Goal: Task Accomplishment & Management: Complete application form

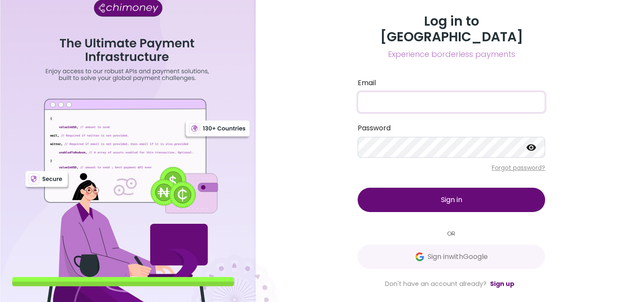
click at [367, 92] on input "Email" at bounding box center [452, 102] width 188 height 21
type input "[EMAIL_ADDRESS][DOMAIN_NAME]"
click at [468, 188] on button "Sign in" at bounding box center [452, 200] width 188 height 24
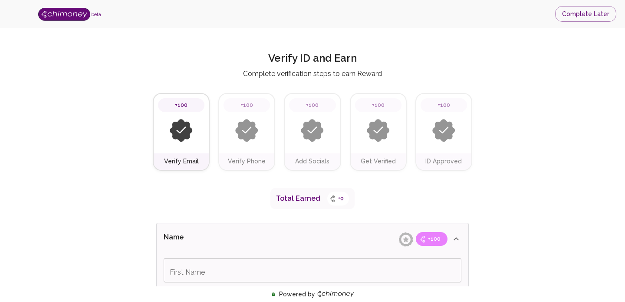
type input "[MEDICAL_DATA]"
type input "Azeez"
type input "Business Payments"
type input "Payments"
type input "Facebook"
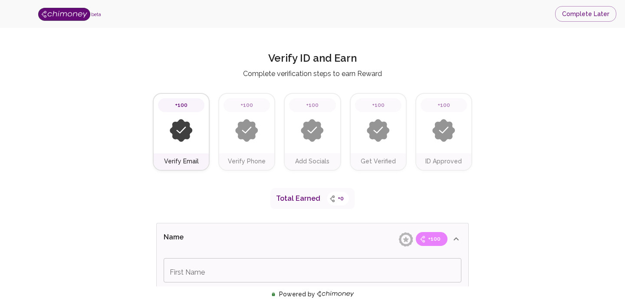
type input "https://www.facebook.com/GravyStream"
type input "[MEDICAL_DATA]"
type input "Azeez"
type input "Business Payments"
type input "Payments"
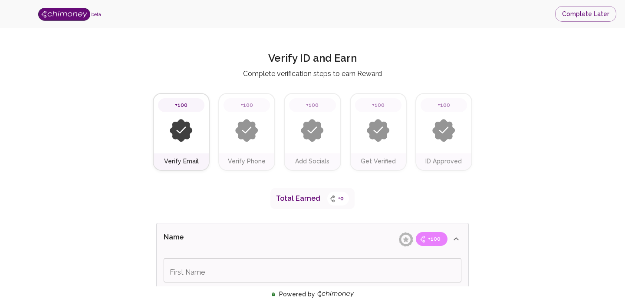
type input "Facebook"
type input "[URL][DOMAIN_NAME]"
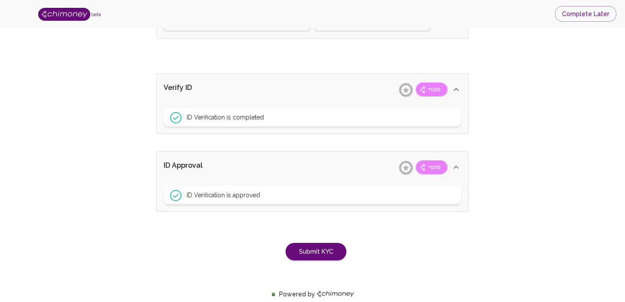
scroll to position [720, 0]
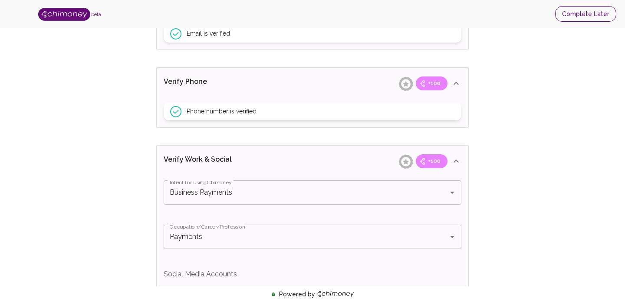
click at [602, 20] on button "Complete Later" at bounding box center [585, 14] width 61 height 16
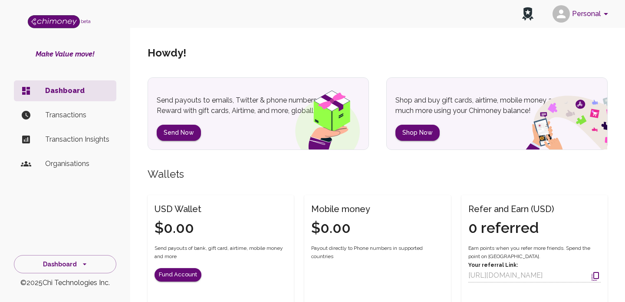
click at [586, 14] on button "Personal" at bounding box center [582, 14] width 66 height 23
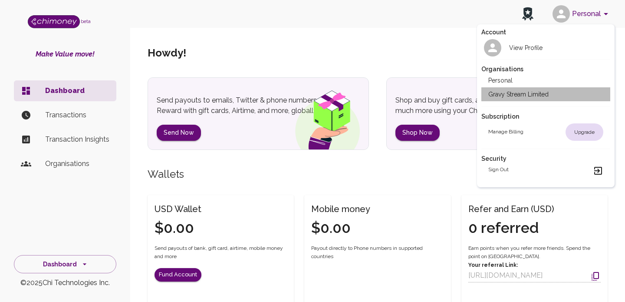
click at [542, 96] on li "Gravy Stream Limited" at bounding box center [545, 94] width 129 height 14
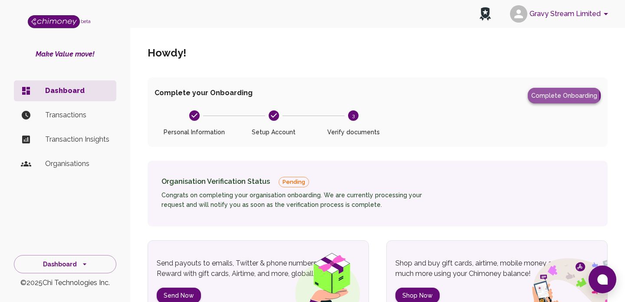
click at [545, 95] on button "Complete Onboarding" at bounding box center [564, 96] width 73 height 16
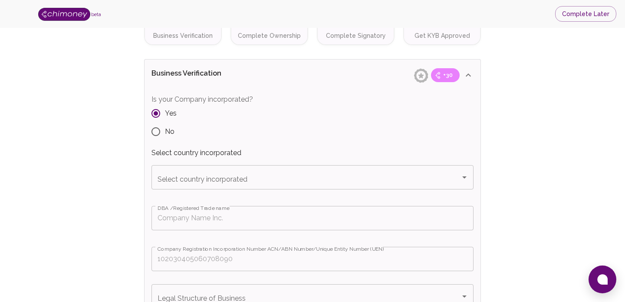
scroll to position [123, 0]
click at [315, 181] on input "Select country incorporated" at bounding box center [305, 176] width 301 height 16
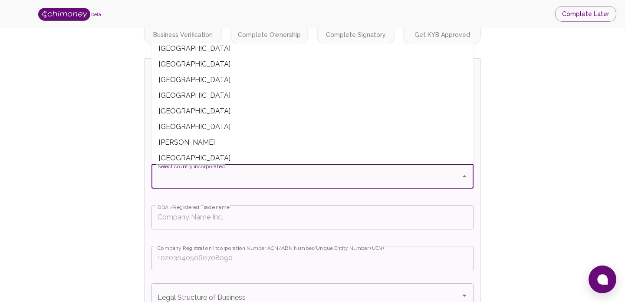
scroll to position [557, 0]
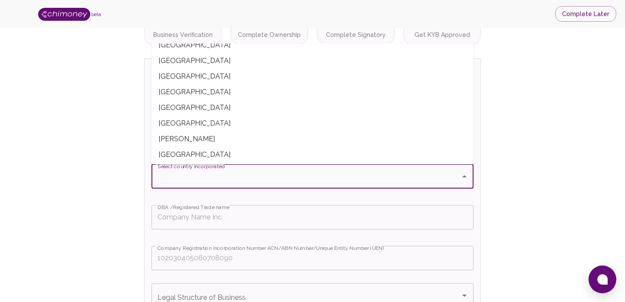
click at [270, 83] on span "[GEOGRAPHIC_DATA]" at bounding box center [313, 77] width 322 height 16
type input "[GEOGRAPHIC_DATA]"
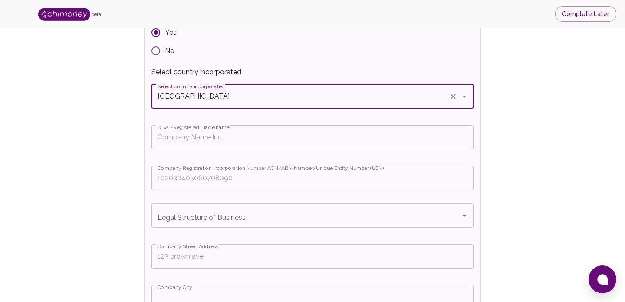
scroll to position [203, 0]
click at [234, 137] on input "DBA /Registered Trade name" at bounding box center [313, 137] width 322 height 24
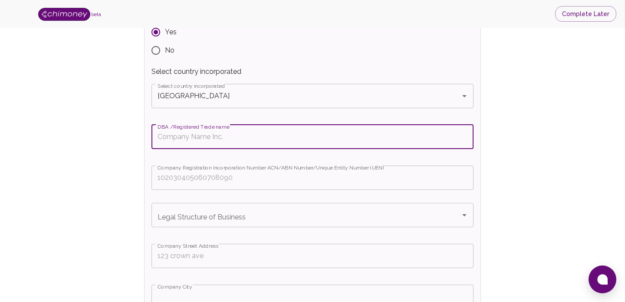
type input "Gravy Stream Inc"
click at [227, 182] on input "Company Registration Incorporation Number ACN/ABN Number/Unique Entity Number (…" at bounding box center [313, 177] width 322 height 24
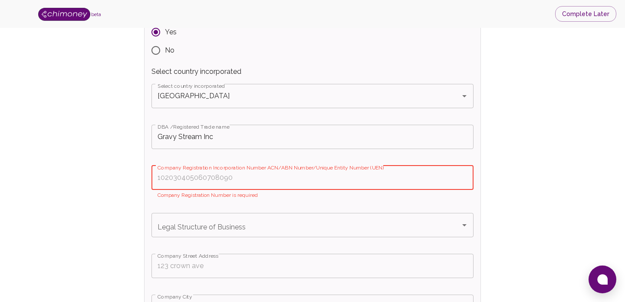
paste input "1001079389"
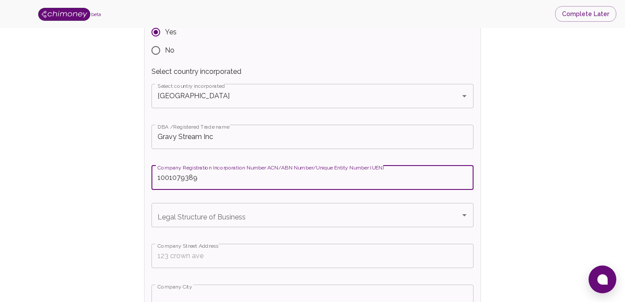
type input "1001079389"
click at [273, 220] on input "Legal Structure of Business" at bounding box center [305, 215] width 301 height 16
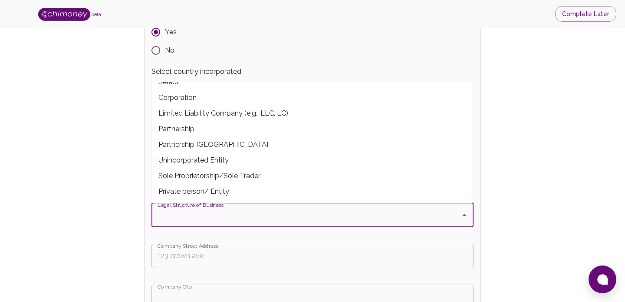
scroll to position [0, 0]
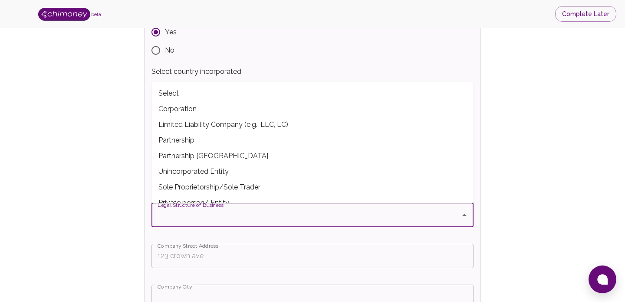
click at [169, 109] on span "Corporation" at bounding box center [313, 109] width 322 height 16
type input "Corporation"
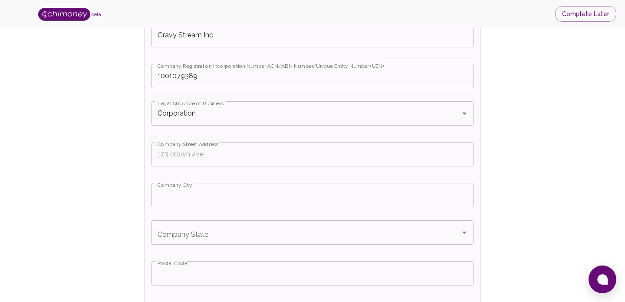
scroll to position [305, 0]
click at [180, 157] on input "Company Street Address" at bounding box center [313, 154] width 322 height 24
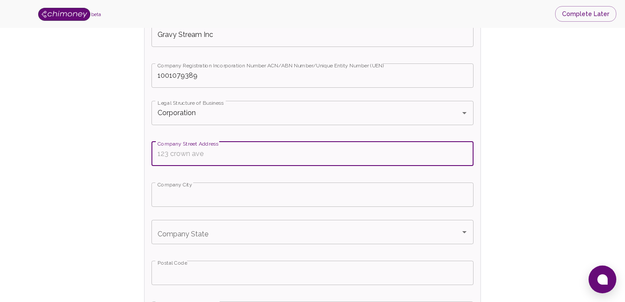
type input "[STREET_ADDRESS]"
type input "[GEOGRAPHIC_DATA]"
type input "M4N3N1"
type input "[GEOGRAPHIC_DATA]"
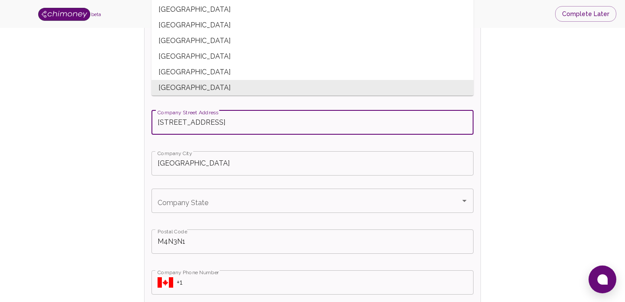
scroll to position [339, 0]
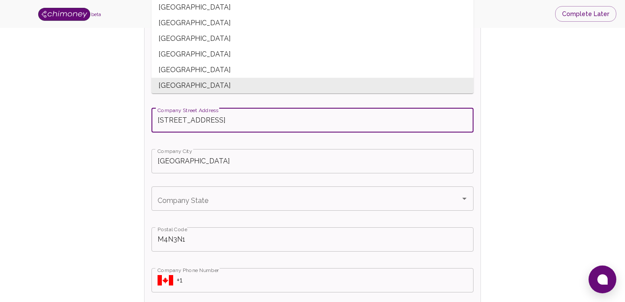
click at [199, 205] on input "Company State" at bounding box center [305, 198] width 301 height 16
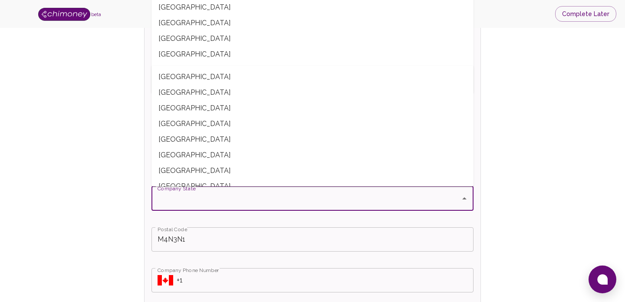
click at [203, 199] on input "Company State" at bounding box center [305, 198] width 301 height 16
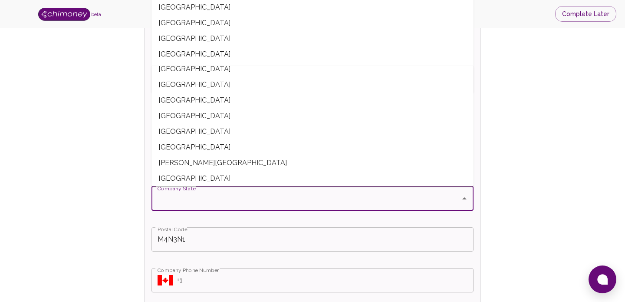
scroll to position [57, 0]
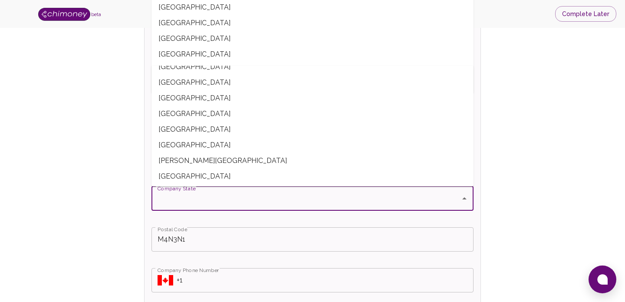
click at [168, 146] on span "[GEOGRAPHIC_DATA]" at bounding box center [313, 145] width 322 height 16
type input "[GEOGRAPHIC_DATA]"
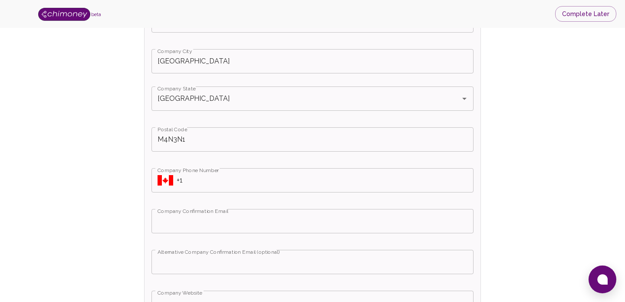
scroll to position [444, 0]
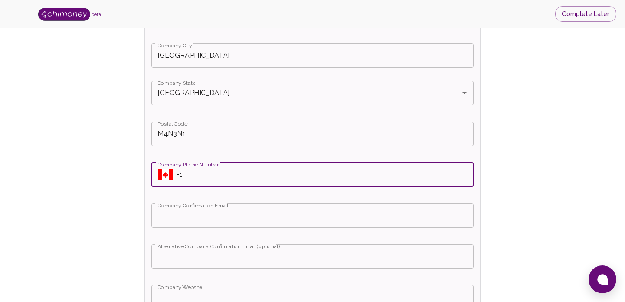
click at [209, 177] on input "+1" at bounding box center [325, 174] width 297 height 24
type input "[PHONE_NUMBER]"
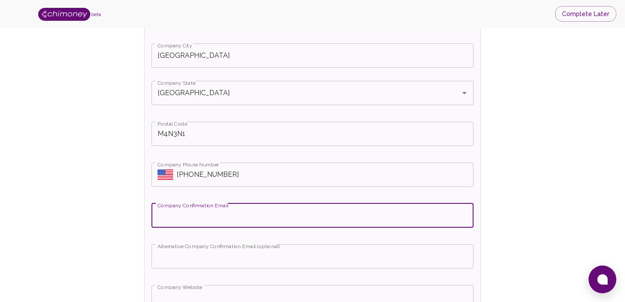
click at [195, 217] on input "Company Confirmation Email" at bounding box center [313, 215] width 322 height 24
click at [162, 221] on input "Company Confirmation Email" at bounding box center [313, 215] width 322 height 24
type input "[EMAIL_ADDRESS][DOMAIN_NAME]"
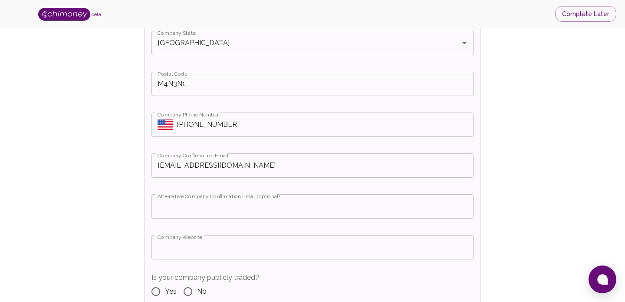
scroll to position [508, 0]
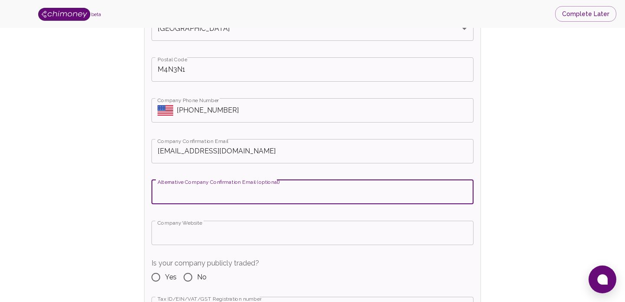
click at [217, 191] on input "Alternative Company Confirmation Email (optional)" at bounding box center [313, 192] width 322 height 24
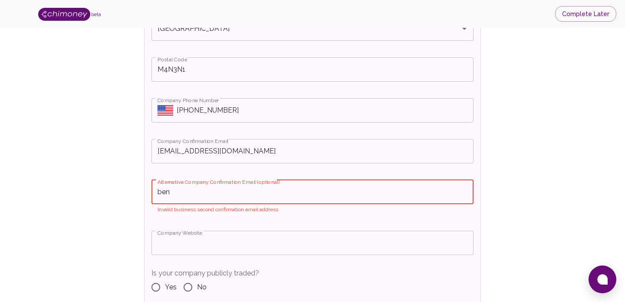
type input "[PERSON_NAME][EMAIL_ADDRESS][DOMAIN_NAME]"
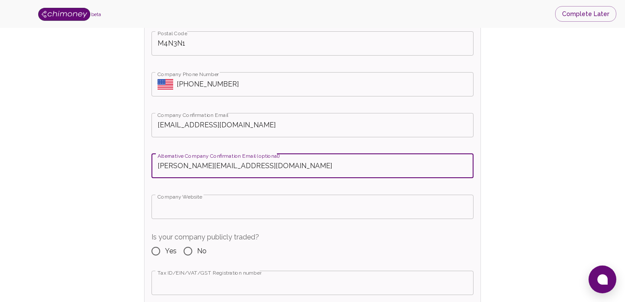
scroll to position [547, 0]
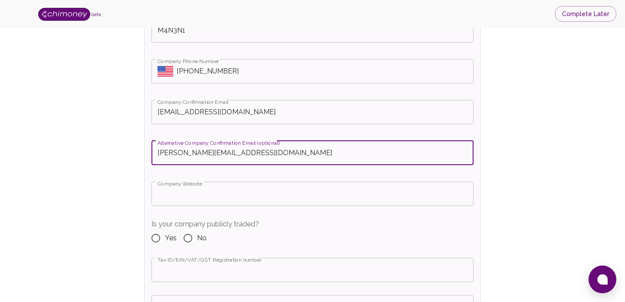
click at [217, 204] on input "Company Website" at bounding box center [313, 193] width 322 height 24
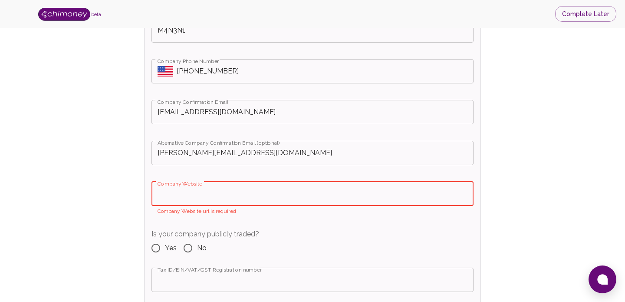
click at [204, 193] on input "Company Website" at bounding box center [313, 193] width 322 height 24
paste input "[URL][DOMAIN_NAME]"
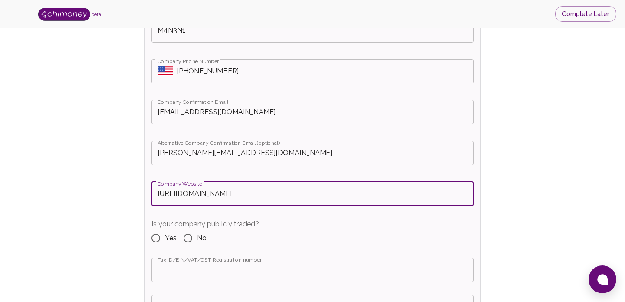
type input "[URL][DOMAIN_NAME]"
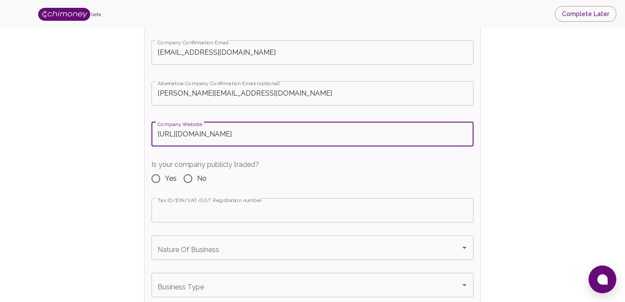
scroll to position [640, 0]
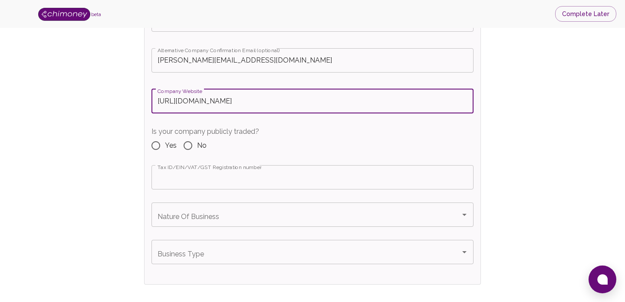
click at [191, 146] on input "No" at bounding box center [188, 145] width 18 height 18
radio input "true"
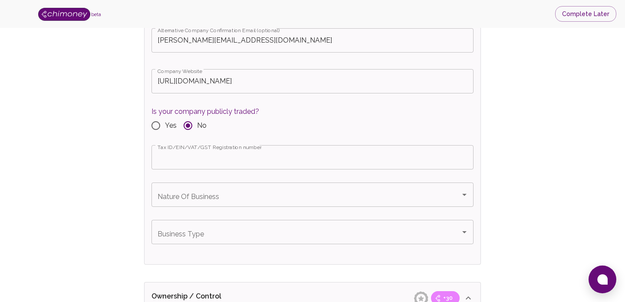
scroll to position [661, 0]
click at [208, 160] on input "Tax ID/EIN/VAT/GST Registration number" at bounding box center [313, 156] width 322 height 24
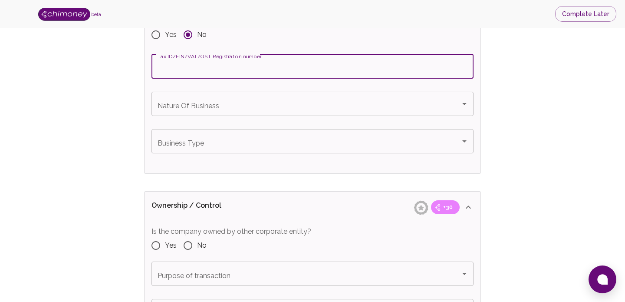
scroll to position [753, 0]
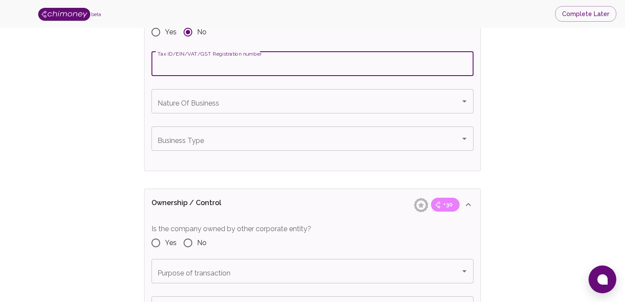
click at [241, 98] on input "Nature Of Business" at bounding box center [305, 101] width 301 height 16
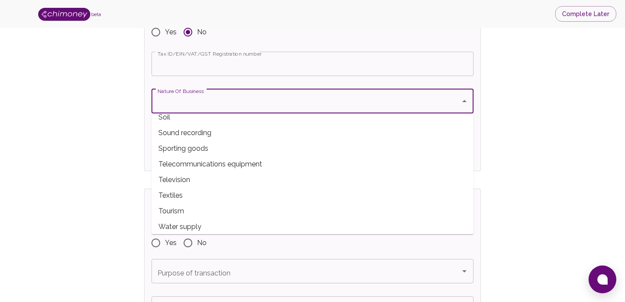
scroll to position [590, 0]
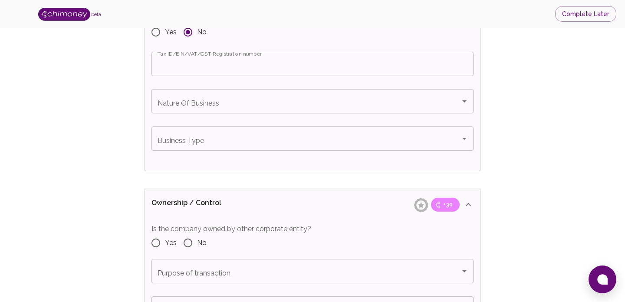
click at [227, 110] on div "Nature Of Business" at bounding box center [313, 101] width 322 height 24
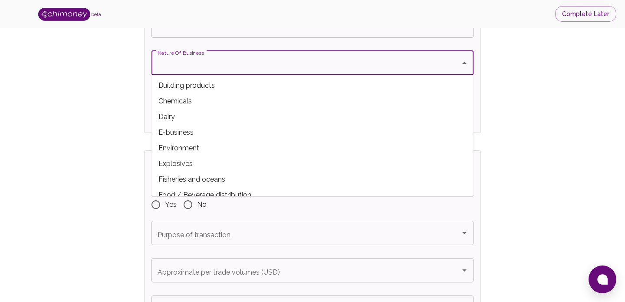
scroll to position [106, 0]
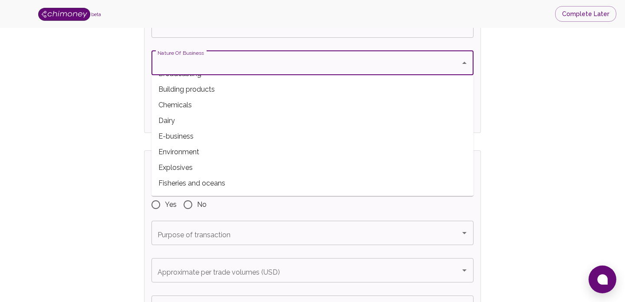
click at [215, 141] on span "E-business" at bounding box center [313, 137] width 322 height 16
type input "E-business"
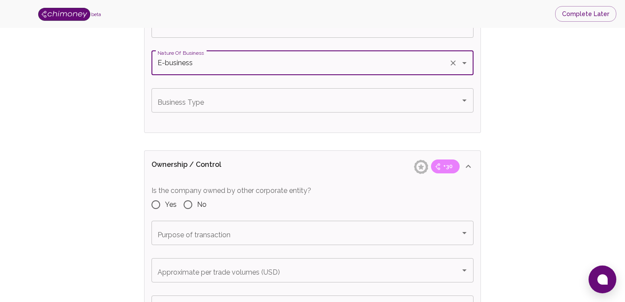
click at [236, 105] on input "Business Type" at bounding box center [305, 100] width 301 height 16
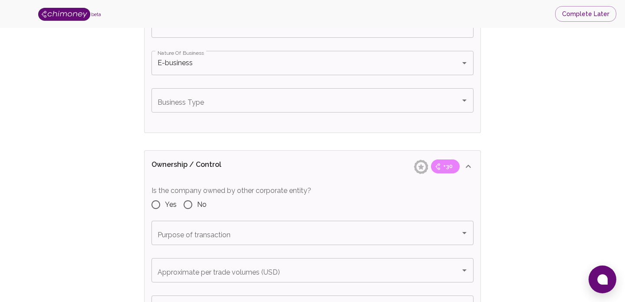
click at [465, 100] on icon "Open" at bounding box center [464, 100] width 4 height 2
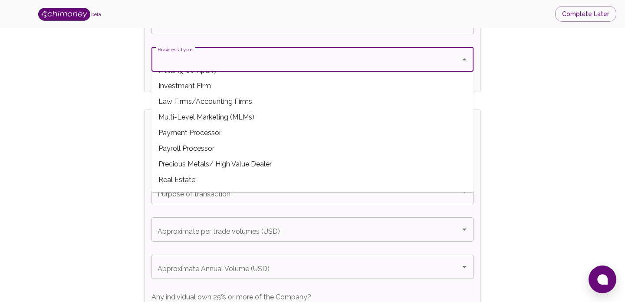
scroll to position [106, 0]
click at [257, 130] on span "Payment Processor" at bounding box center [313, 133] width 322 height 16
type input "Payment Processor"
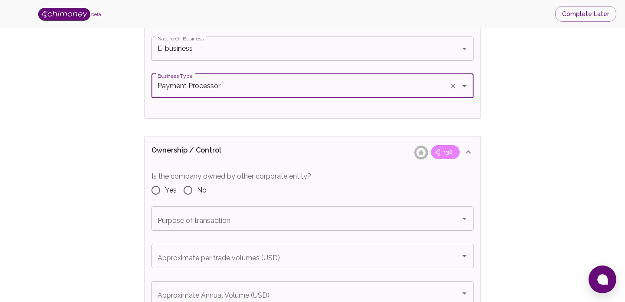
scroll to position [797, 0]
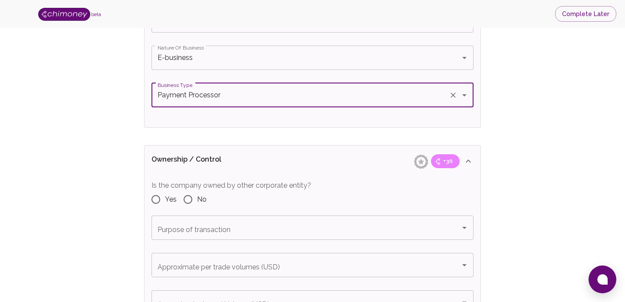
click at [189, 202] on input "No" at bounding box center [188, 199] width 18 height 18
radio input "true"
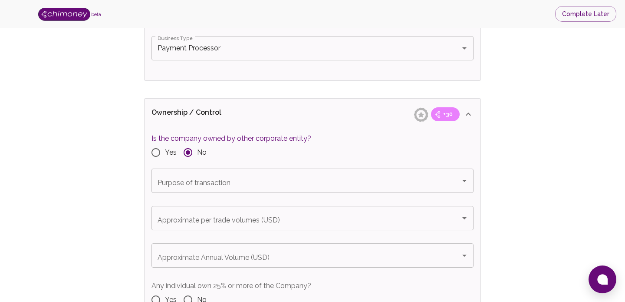
scroll to position [869, 0]
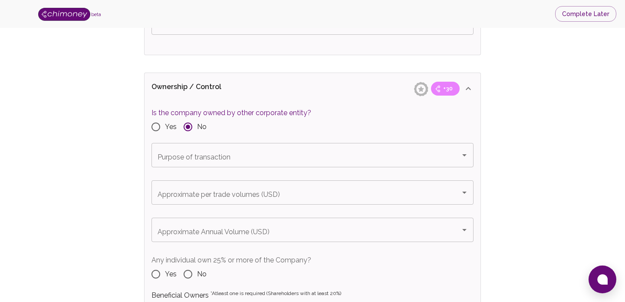
click at [462, 152] on icon "Open" at bounding box center [464, 155] width 10 height 10
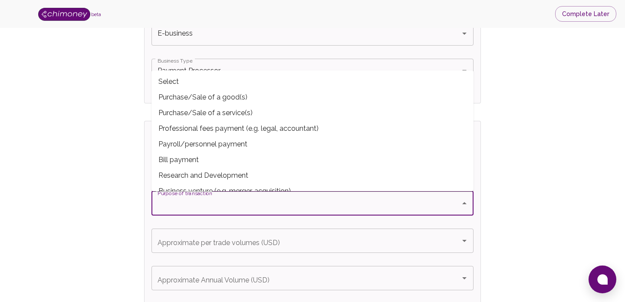
scroll to position [821, 0]
click at [313, 159] on span "Bill payment" at bounding box center [313, 160] width 322 height 16
type input "Bill payment"
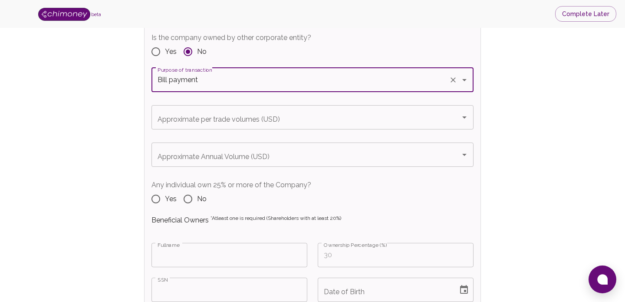
scroll to position [959, 0]
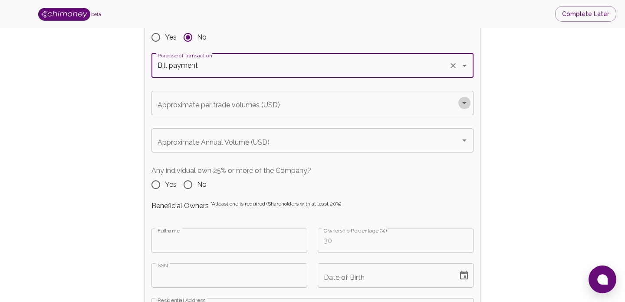
click at [462, 102] on icon "Open" at bounding box center [464, 103] width 10 height 10
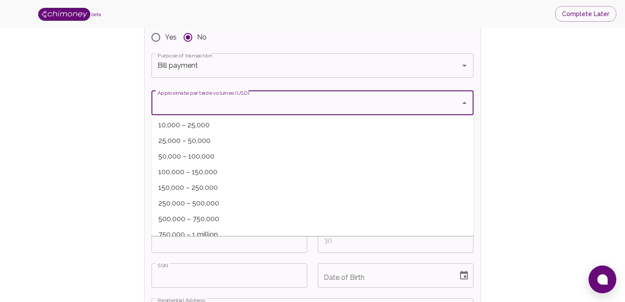
scroll to position [53, 0]
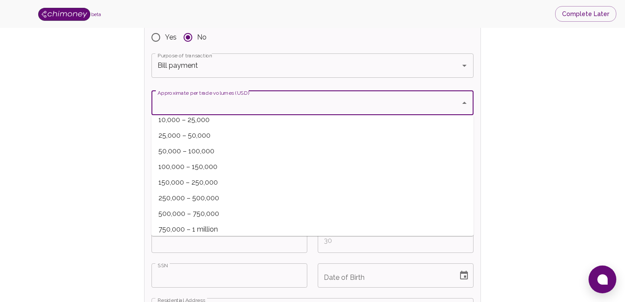
click at [312, 182] on span "150,000 – 250,000" at bounding box center [313, 183] width 322 height 16
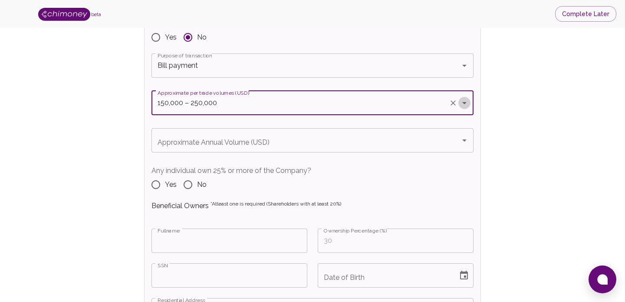
click at [468, 102] on icon "Open" at bounding box center [464, 103] width 10 height 10
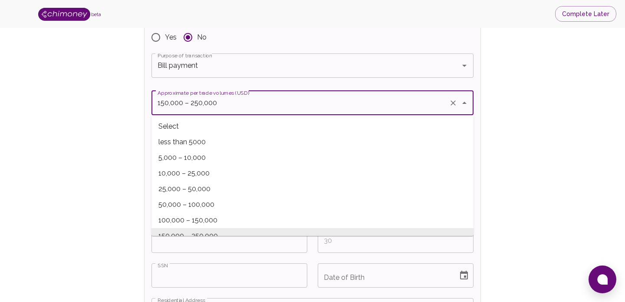
scroll to position [8, 0]
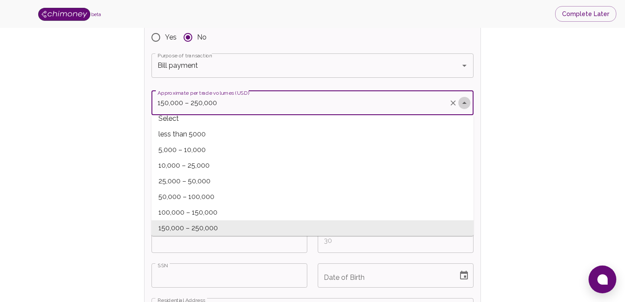
click at [468, 102] on icon "Close" at bounding box center [464, 103] width 10 height 10
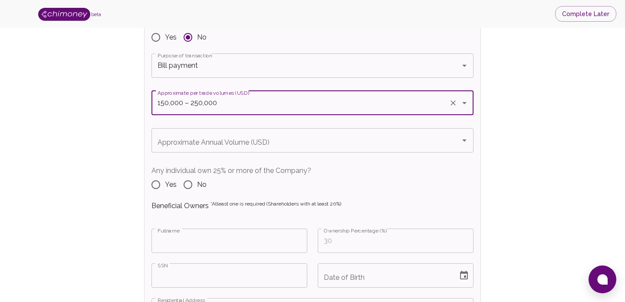
click at [464, 104] on icon "Open" at bounding box center [464, 103] width 10 height 10
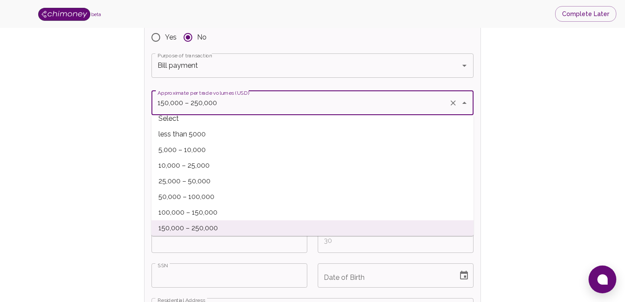
scroll to position [0, 0]
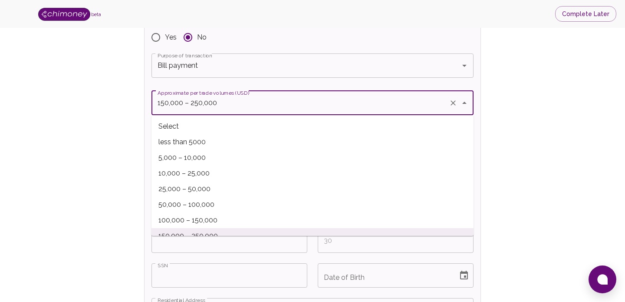
click at [348, 142] on span "less than 5000" at bounding box center [313, 142] width 322 height 16
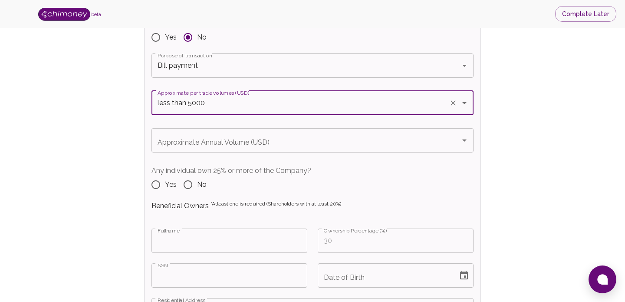
click at [465, 102] on icon "Open" at bounding box center [464, 103] width 4 height 2
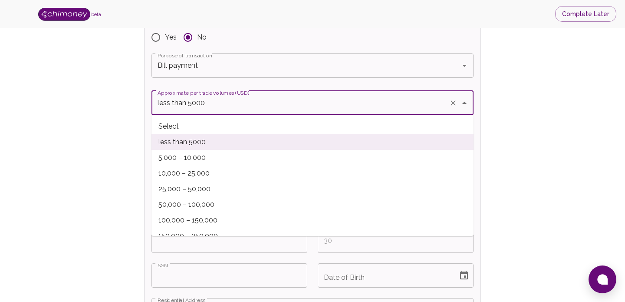
click at [366, 155] on span "5,000 – 10,000" at bounding box center [313, 158] width 322 height 16
type input "5,000 – 10,000"
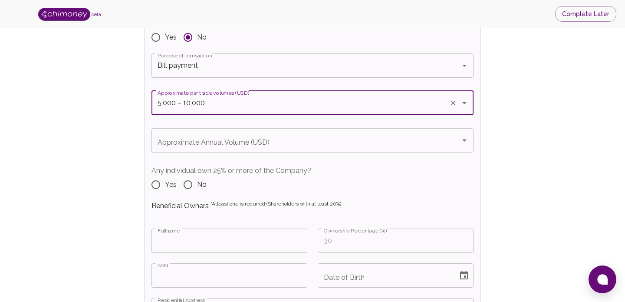
click at [472, 137] on div "Approximate Annual Volume (USD)" at bounding box center [313, 140] width 322 height 24
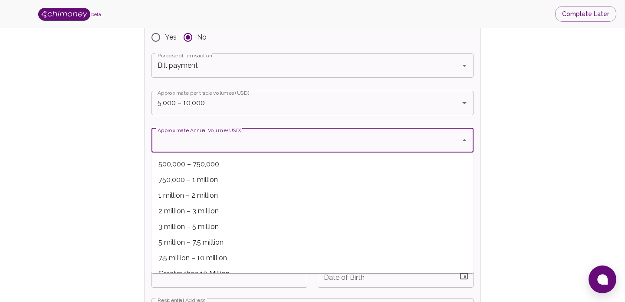
scroll to position [174, 0]
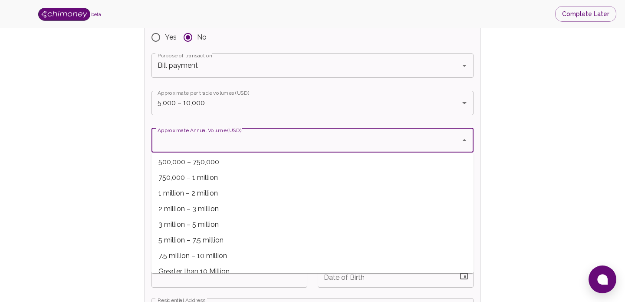
click at [381, 240] on span "5 million – 7.5 million" at bounding box center [313, 240] width 322 height 16
type input "5 million – 7.5 million"
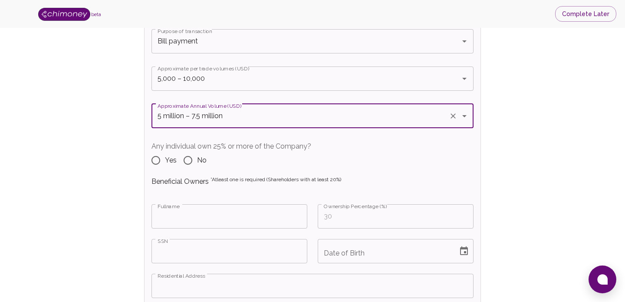
scroll to position [994, 0]
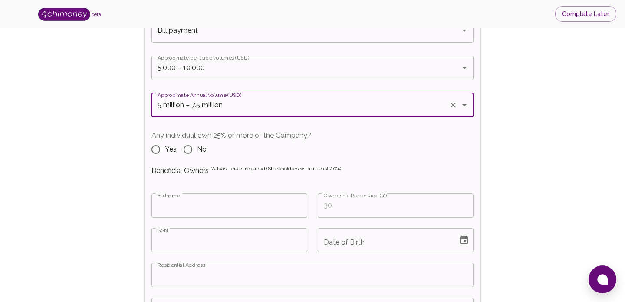
click at [156, 152] on input "Yes" at bounding box center [156, 149] width 18 height 18
radio input "true"
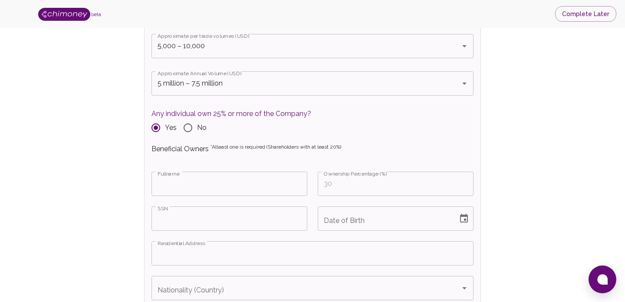
scroll to position [1012, 0]
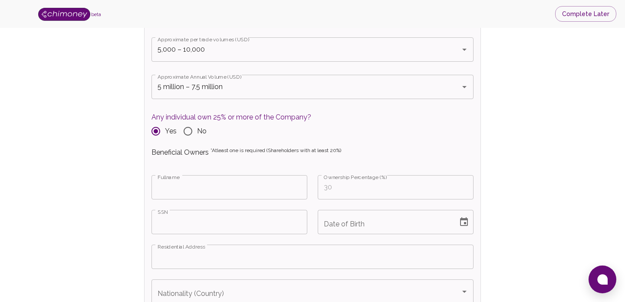
click at [238, 185] on input "Fullname" at bounding box center [230, 187] width 156 height 24
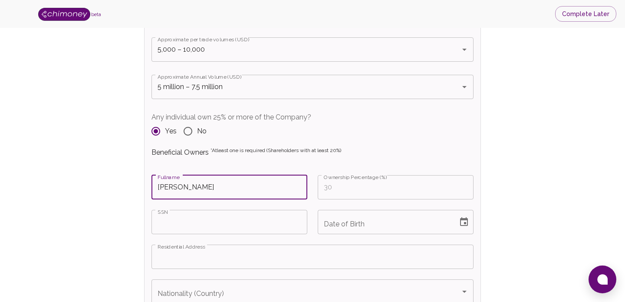
type input "[PERSON_NAME]"
click at [349, 188] on input "Ownership Percentage (%)" at bounding box center [396, 187] width 156 height 24
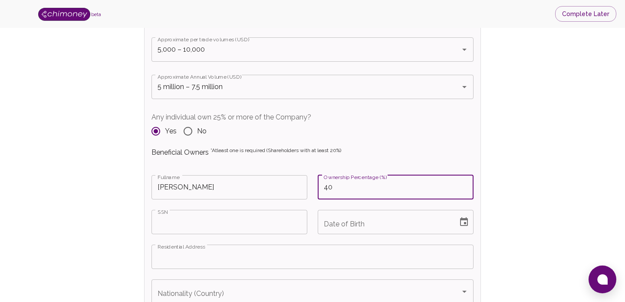
type input "40"
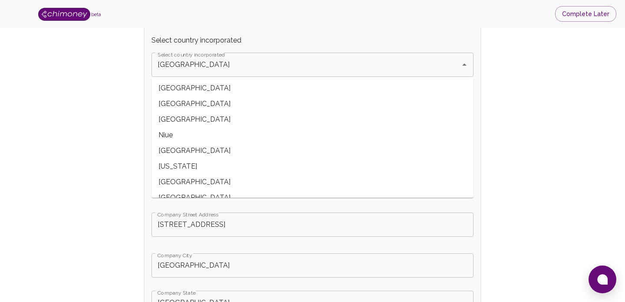
scroll to position [2366, 0]
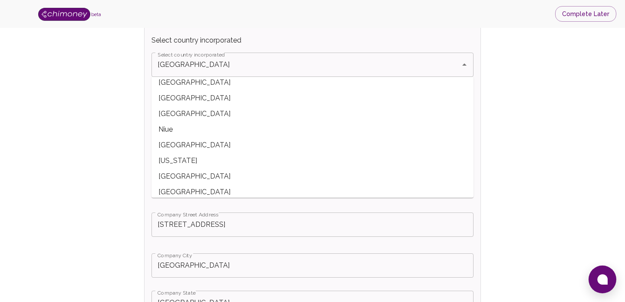
click at [185, 117] on span "[GEOGRAPHIC_DATA]" at bounding box center [313, 114] width 322 height 16
type input "[GEOGRAPHIC_DATA]"
type input "+234"
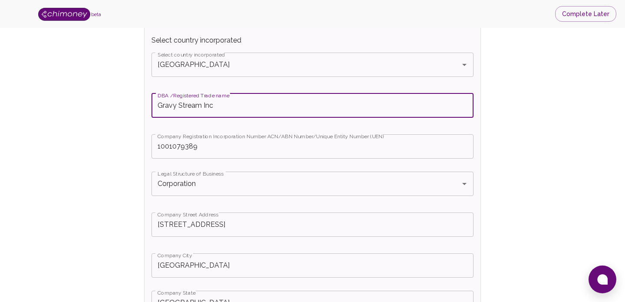
click at [214, 110] on input "Gravy Stream Inc" at bounding box center [313, 105] width 322 height 24
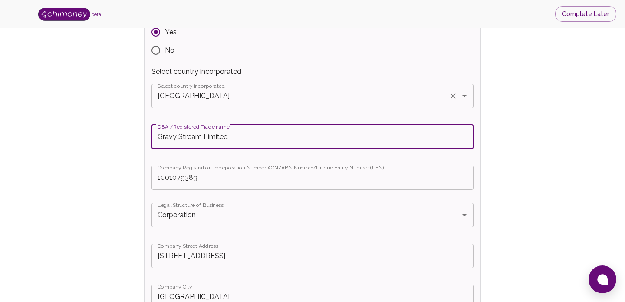
scroll to position [212, 0]
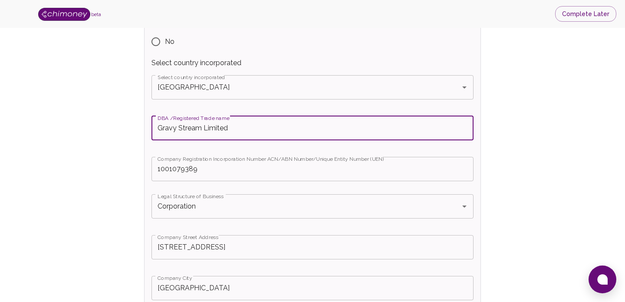
type input "Gravy Stream Limited"
click at [217, 174] on input "1001079389" at bounding box center [313, 169] width 322 height 24
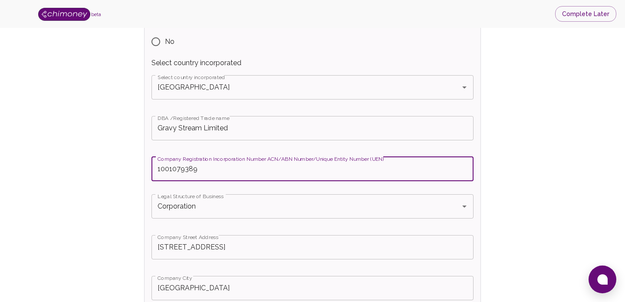
drag, startPoint x: 215, startPoint y: 174, endPoint x: 138, endPoint y: 169, distance: 76.6
type input "RC1126677"
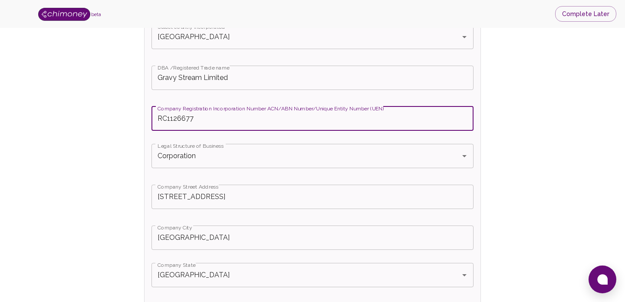
scroll to position [270, 0]
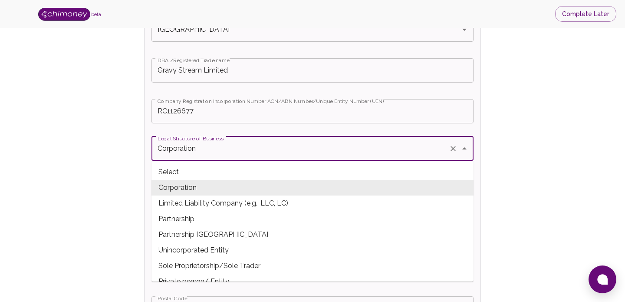
click at [261, 149] on input "Corporation" at bounding box center [300, 148] width 290 height 16
click at [260, 200] on span "Limited Liability Company (e.g., LLC, LC)" at bounding box center [313, 203] width 322 height 16
type input "Limited Liability Company (e.g., LLC, LC)"
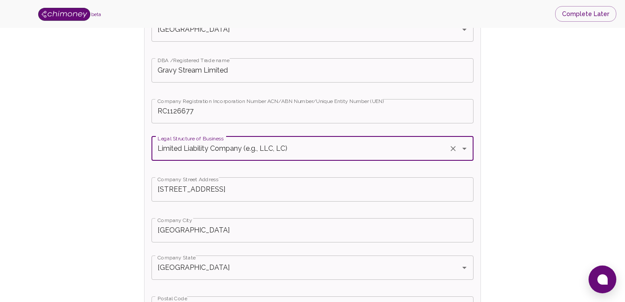
scroll to position [291, 0]
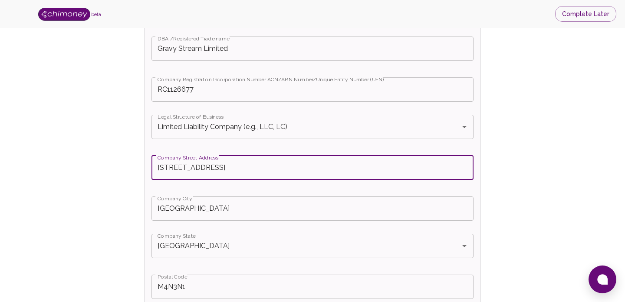
click at [412, 172] on input "[STREET_ADDRESS]" at bounding box center [313, 167] width 322 height 24
type input "829 [PERSON_NAME] Crescent Jabi FCT Abuja"
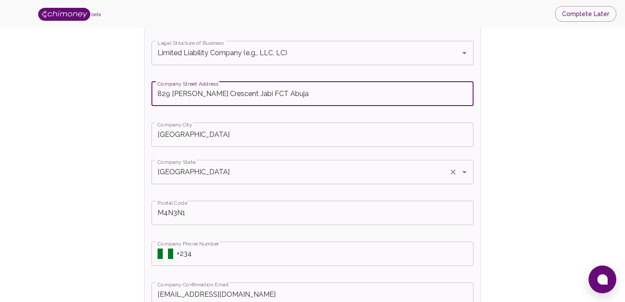
scroll to position [372, 0]
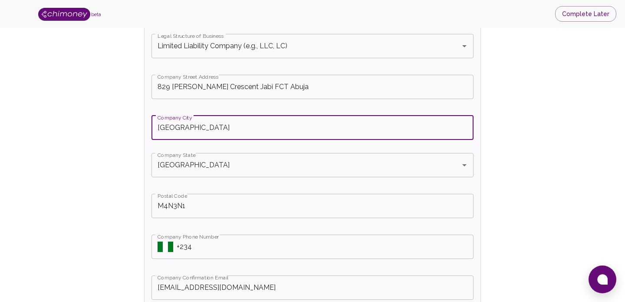
click at [249, 131] on input "[GEOGRAPHIC_DATA]" at bounding box center [313, 127] width 322 height 24
type input "AMAC (Abuja Municipal Area Council)"
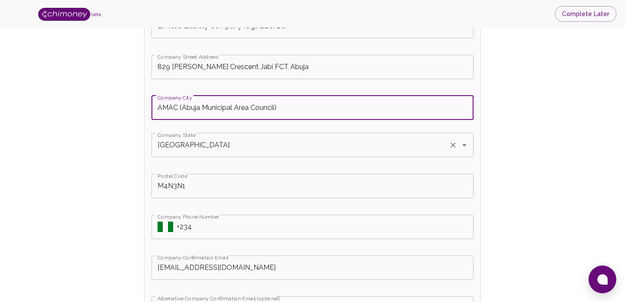
click at [340, 150] on input "[GEOGRAPHIC_DATA]" at bounding box center [300, 145] width 290 height 16
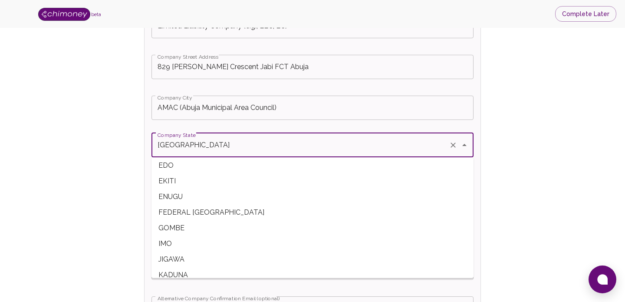
scroll to position [192, 0]
click at [263, 218] on span "FEDERAL [GEOGRAPHIC_DATA]" at bounding box center [313, 211] width 322 height 16
type input "FEDERAL [GEOGRAPHIC_DATA]"
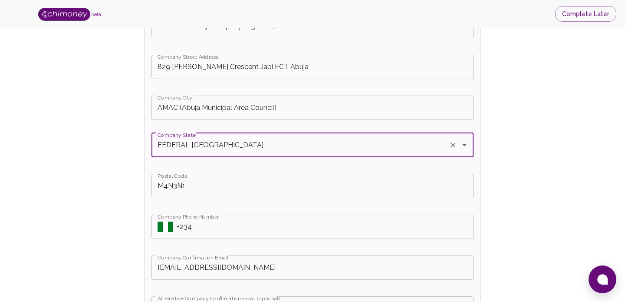
scroll to position [398, 0]
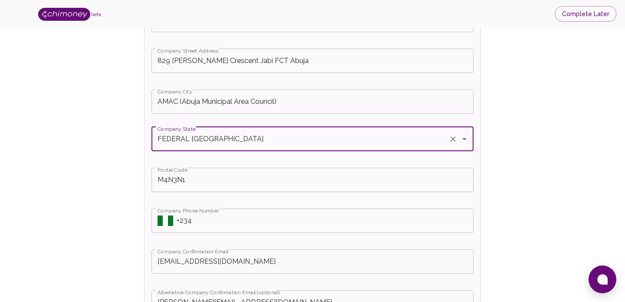
click at [211, 227] on input "+234" at bounding box center [325, 220] width 297 height 24
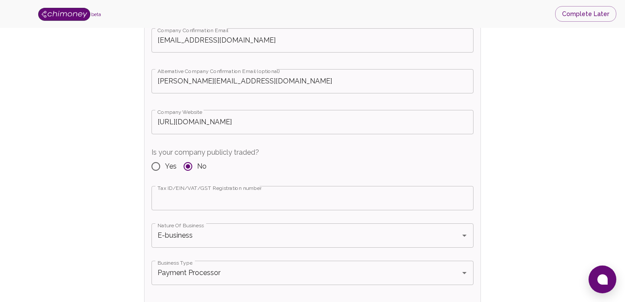
scroll to position [623, 0]
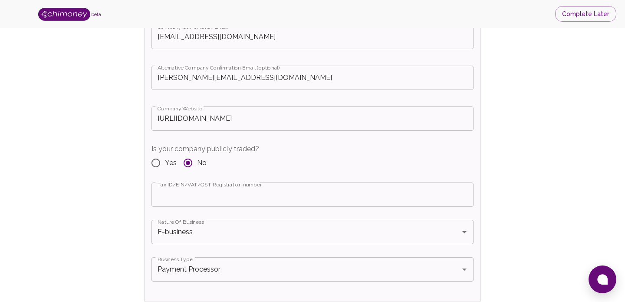
type input "[PHONE_NUMBER]"
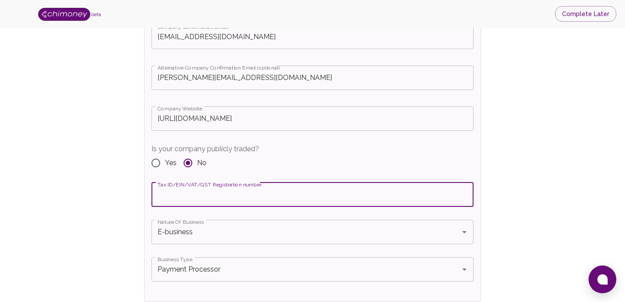
click at [231, 198] on input "Tax ID/EIN/VAT/GST Registration number" at bounding box center [313, 194] width 322 height 24
type input "17841119"
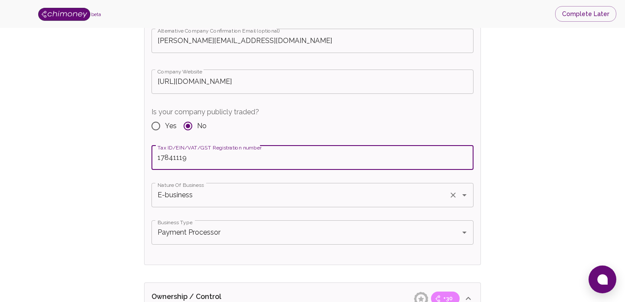
scroll to position [717, 0]
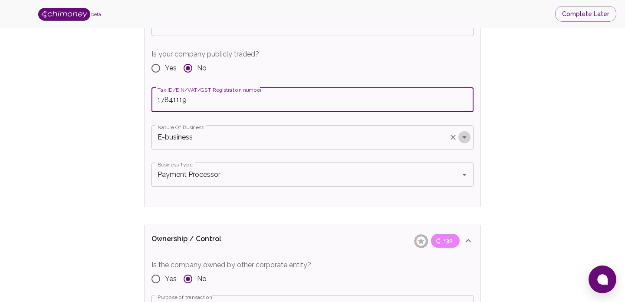
click at [466, 139] on icon "Open" at bounding box center [464, 137] width 10 height 10
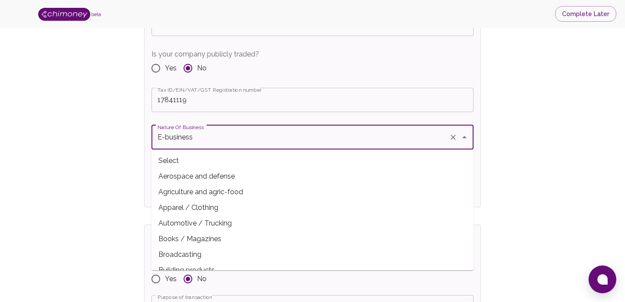
scroll to position [55, 0]
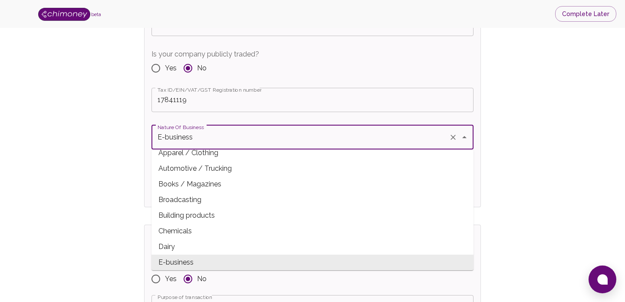
click at [342, 263] on span "E-business" at bounding box center [313, 262] width 322 height 16
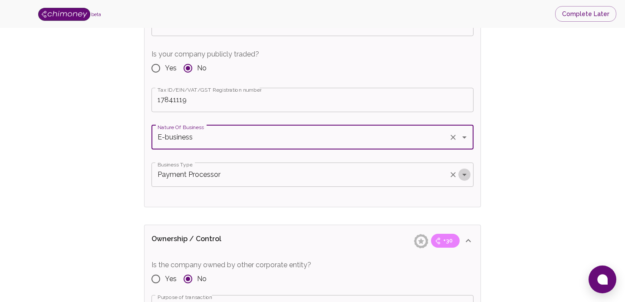
click at [467, 174] on icon "Open" at bounding box center [464, 174] width 10 height 10
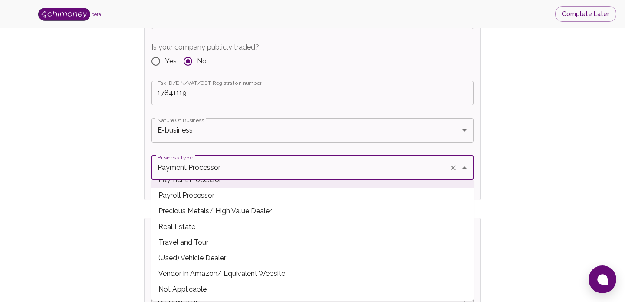
scroll to position [727, 0]
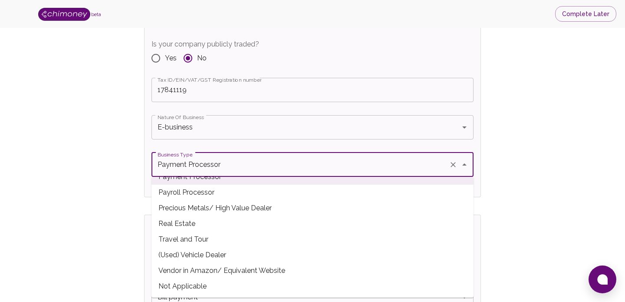
click at [362, 197] on span "Payroll Processor" at bounding box center [313, 193] width 322 height 16
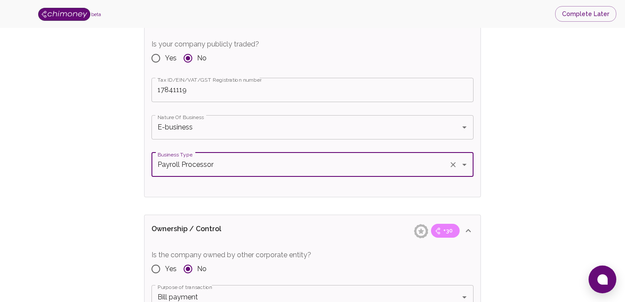
click at [464, 162] on icon "Open" at bounding box center [464, 164] width 10 height 10
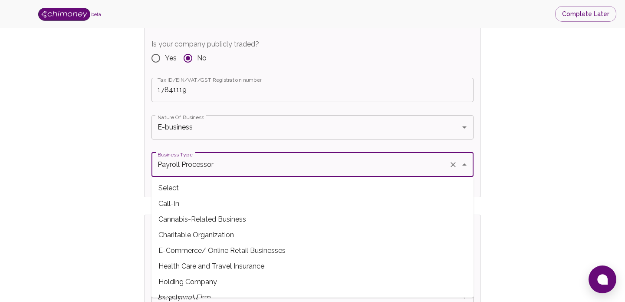
scroll to position [70, 0]
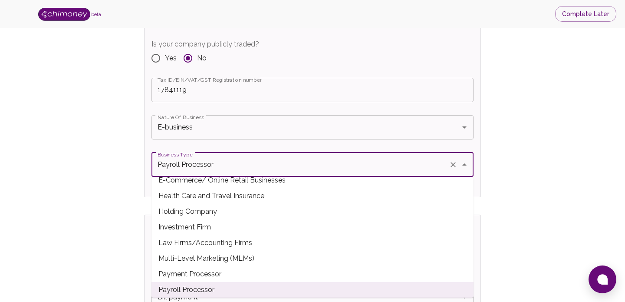
click at [250, 273] on span "Payment Processor" at bounding box center [313, 274] width 322 height 16
type input "Payment Processor"
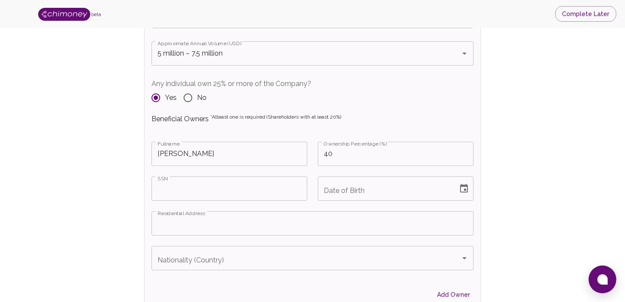
scroll to position [1058, 0]
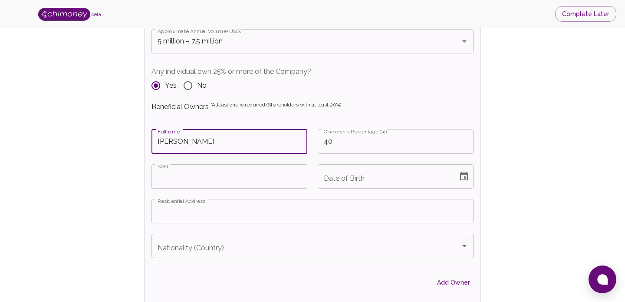
drag, startPoint x: 279, startPoint y: 142, endPoint x: 146, endPoint y: 140, distance: 132.4
click at [146, 140] on div "Fullname [PERSON_NAME] Fullname" at bounding box center [224, 136] width 166 height 35
type input "[MEDICAL_DATA][PERSON_NAME]"
type input "E-business"
type input "Payment Processor"
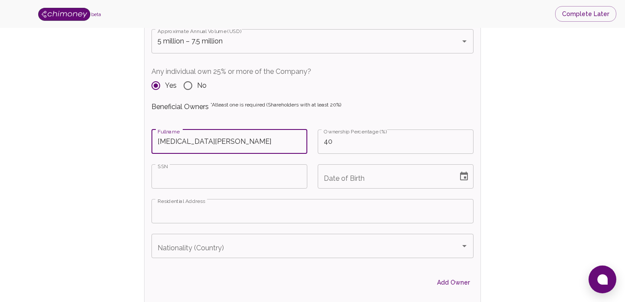
type input "Plot [STREET_ADDRESS] [PERSON_NAME] Lugbe Airport Road FCT Abuja"
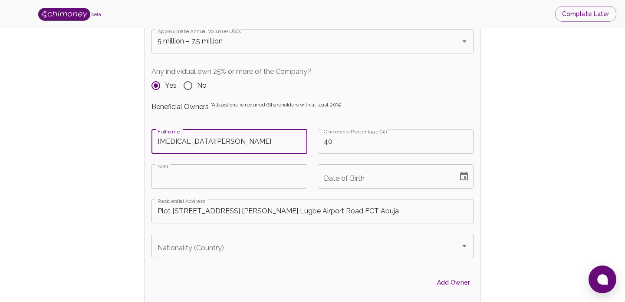
type input "E-business"
type input "Payment Processor"
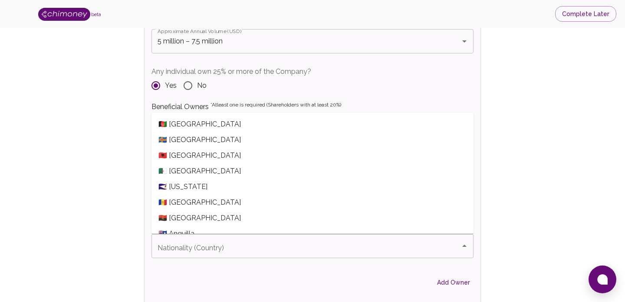
scroll to position [55, 0]
click at [506, 152] on div "Verify Business Complete next steps to earn badges +30 Business Verification +3…" at bounding box center [313, 62] width 570 height 2158
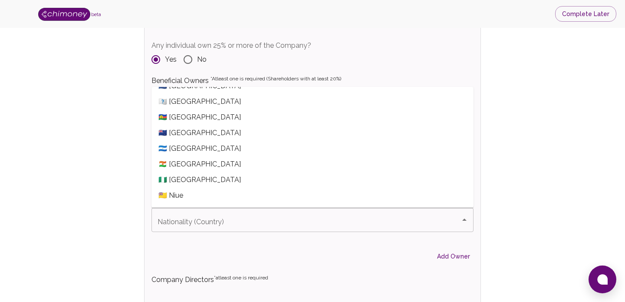
scroll to position [2433, 0]
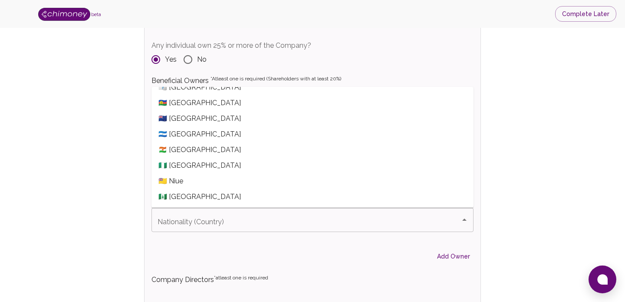
click at [314, 169] on span "🇳🇬 [GEOGRAPHIC_DATA]" at bounding box center [313, 166] width 322 height 16
type input "🇳🇬 [GEOGRAPHIC_DATA]"
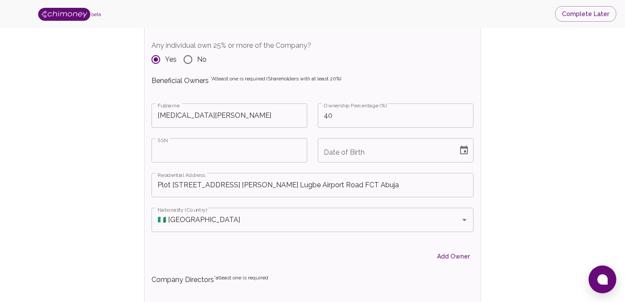
click at [267, 153] on input "SSN" at bounding box center [230, 150] width 156 height 24
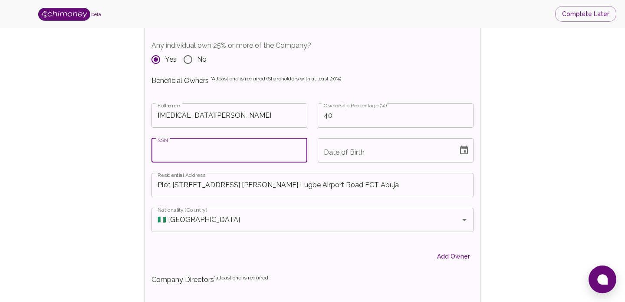
click at [290, 189] on input "Plot [STREET_ADDRESS] [PERSON_NAME] Lugbe Airport Road FCT Abuja" at bounding box center [313, 185] width 322 height 24
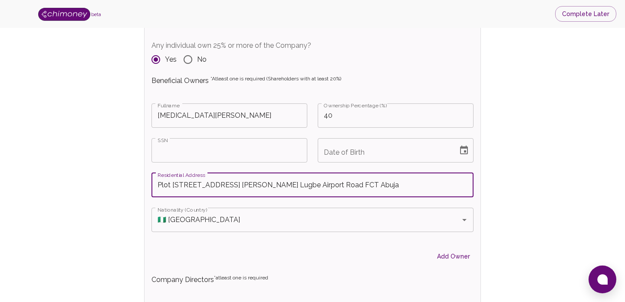
type input "DreamCity Residence [PERSON_NAME][GEOGRAPHIC_DATA]"
click at [328, 119] on input "40" at bounding box center [396, 115] width 156 height 24
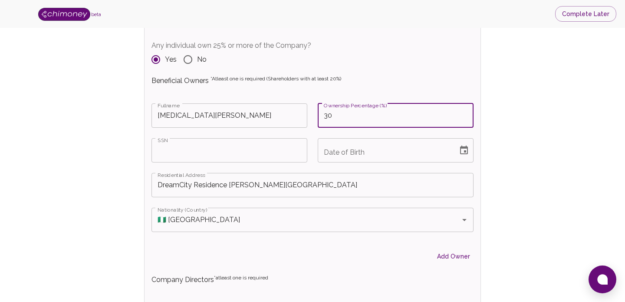
type input "30"
click at [221, 149] on input "SSN" at bounding box center [230, 150] width 156 height 24
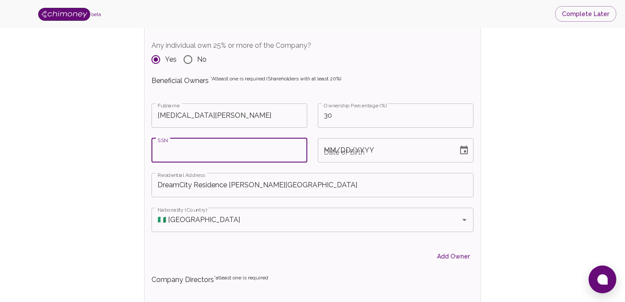
click at [399, 154] on input "MM/DD/YYYY" at bounding box center [385, 150] width 134 height 24
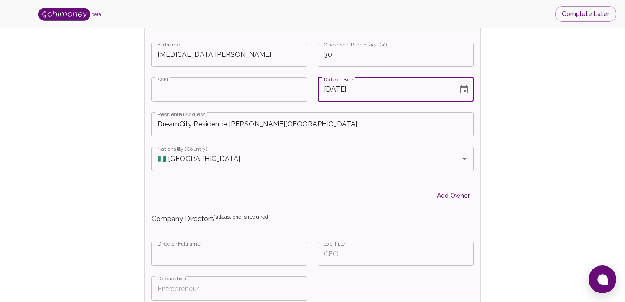
scroll to position [1135, 0]
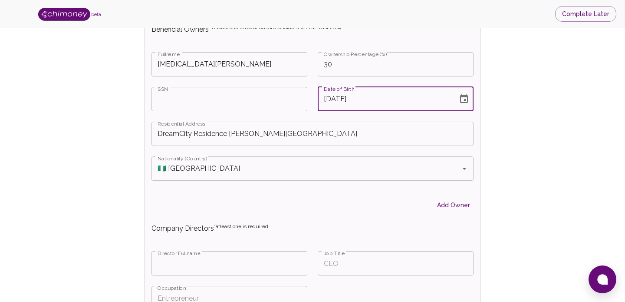
type input "[DATE]"
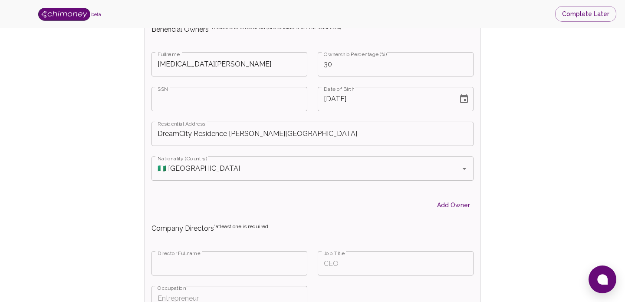
click at [195, 99] on input "SSN" at bounding box center [230, 99] width 156 height 24
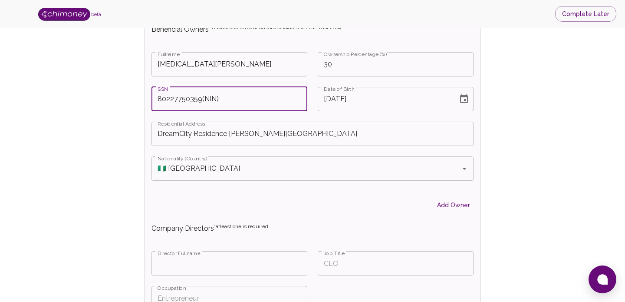
type input "80227750359(NIN)"
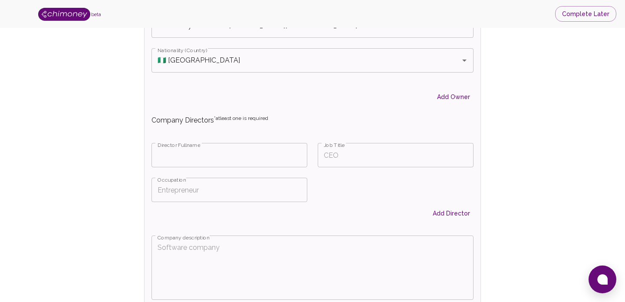
scroll to position [1244, 0]
click at [194, 152] on input "Fullname" at bounding box center [230, 154] width 156 height 24
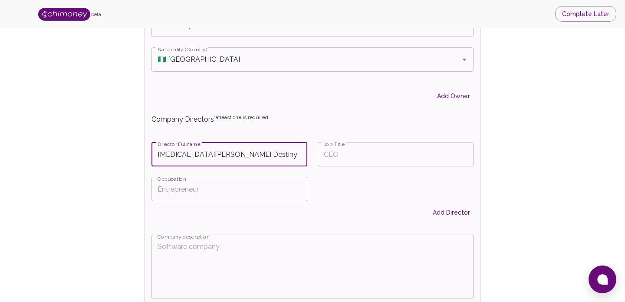
type input "[MEDICAL_DATA][PERSON_NAME] Destiny"
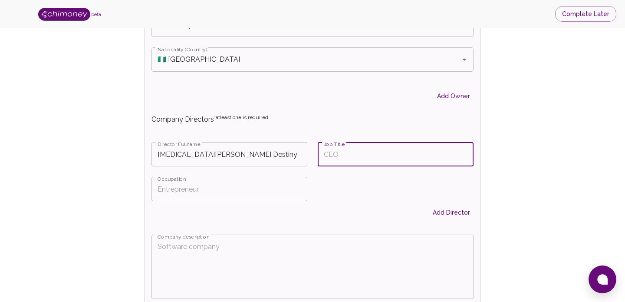
click at [339, 158] on input "Job Title" at bounding box center [396, 154] width 156 height 24
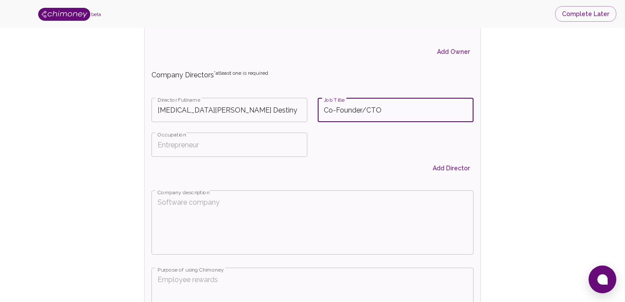
scroll to position [1299, 0]
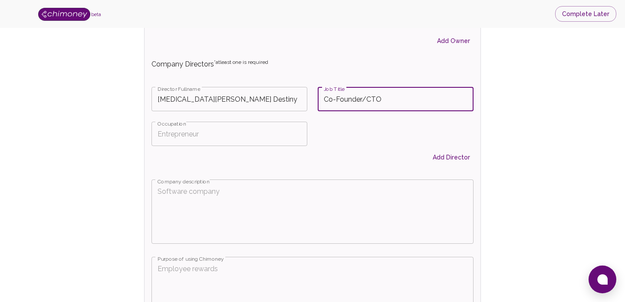
type input "Co-Founder/CTO"
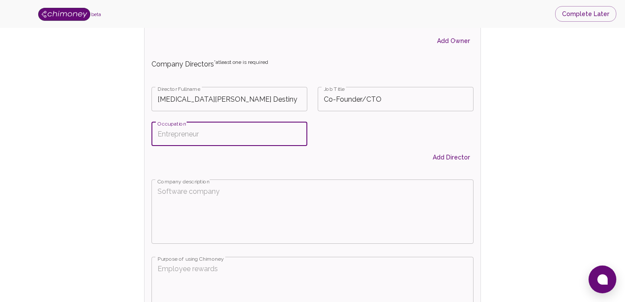
click at [226, 136] on input "Occupation" at bounding box center [230, 134] width 156 height 24
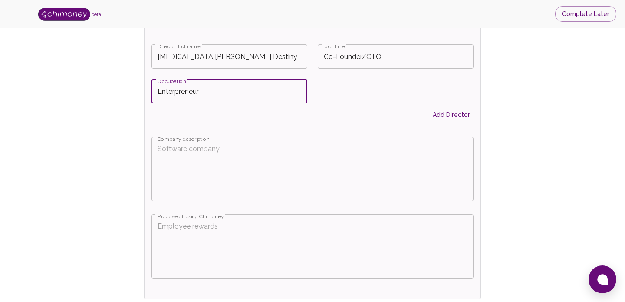
scroll to position [1359, 0]
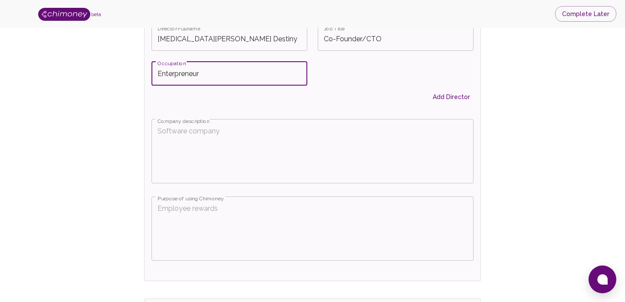
type input "Enterpreneur"
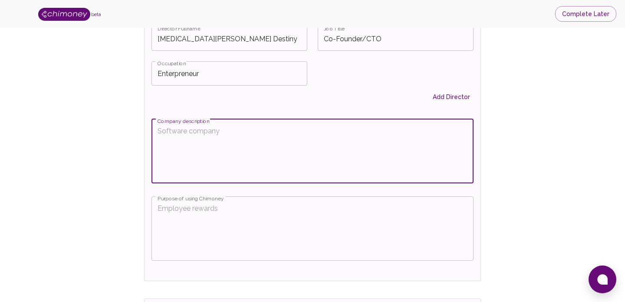
click at [226, 138] on textarea "Company description" at bounding box center [313, 151] width 310 height 50
type textarea "F"
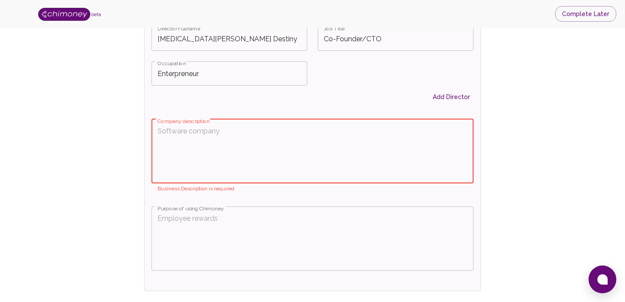
paste textarea "Our applying business is a fintech startup specializing in cross-border payment…"
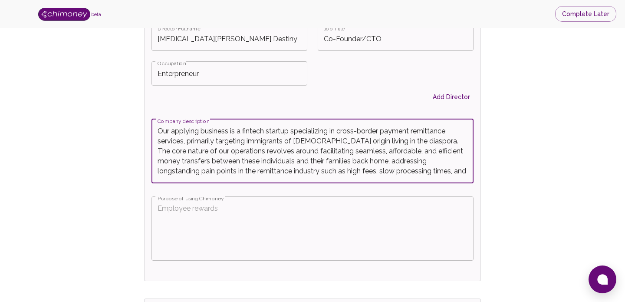
click at [340, 134] on textarea "Our applying business is a fintech startup specializing in cross-border payment…" at bounding box center [313, 151] width 310 height 50
drag, startPoint x: 339, startPoint y: 134, endPoint x: 405, endPoint y: 138, distance: 67.0
click at [405, 138] on textarea "Our applying business is a fintech startup specializing in cross-border payment…" at bounding box center [313, 151] width 310 height 50
type textarea "Our applying business is a fintech startup specializing in cross-border payment…"
click at [173, 207] on textarea "Purpose of using Chimoney" at bounding box center [313, 228] width 310 height 50
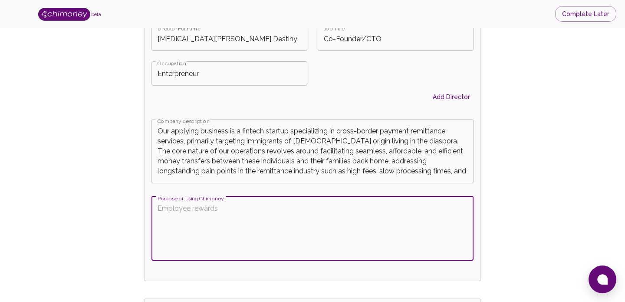
paste textarea "cross-border payment remittance services, primarily targeting immigrants of [DE…"
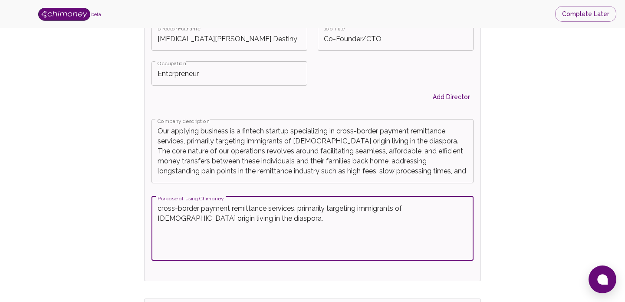
click at [161, 211] on textarea "cross-border payment remittance services, primarily targeting immigrants of [DE…" at bounding box center [313, 228] width 310 height 50
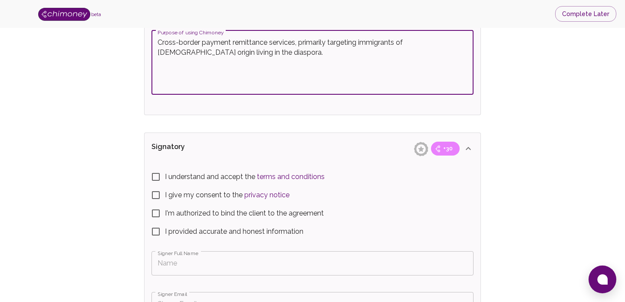
scroll to position [1530, 0]
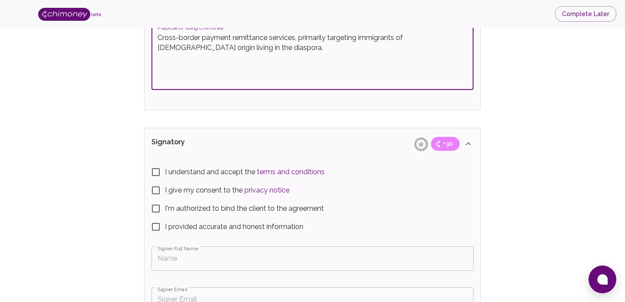
type textarea "Cross-border payment remittance services, primarily targeting immigrants of [DE…"
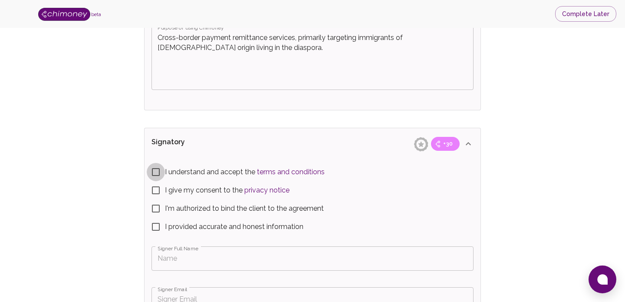
click at [157, 172] on input "I understand and accept the terms and conditions" at bounding box center [156, 172] width 18 height 18
checkbox input "true"
click at [157, 188] on input "I give my consent to the privacy notice" at bounding box center [156, 190] width 18 height 18
checkbox input "true"
click at [156, 207] on input "I'm authorized to bind the client to the agreement" at bounding box center [156, 208] width 18 height 18
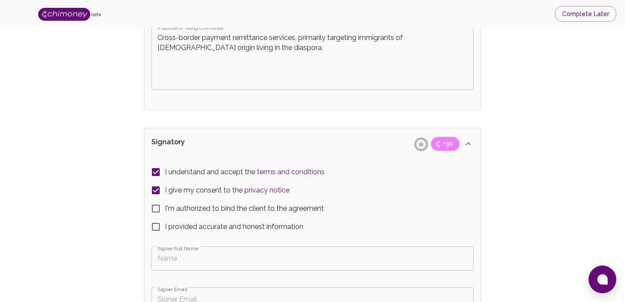
checkbox input "true"
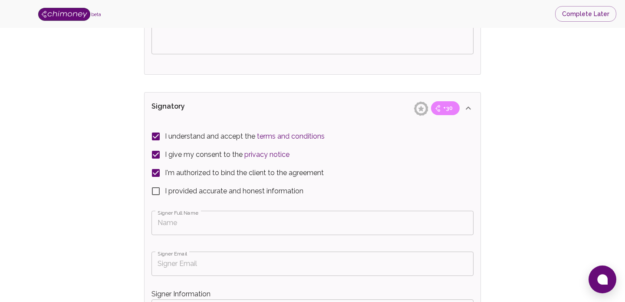
scroll to position [1569, 0]
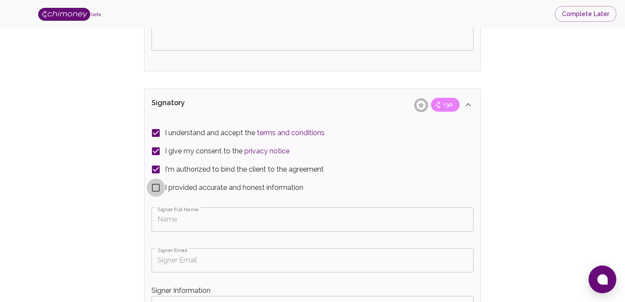
click at [155, 188] on input "I provided accurate and honest information" at bounding box center [156, 187] width 18 height 18
checkbox input "true"
click at [178, 226] on input "Signer Full Name" at bounding box center [313, 219] width 322 height 24
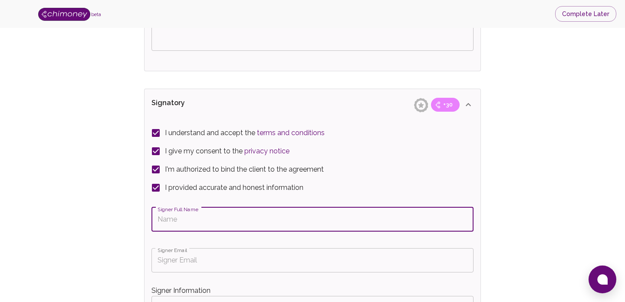
type input "[MEDICAL_DATA][PERSON_NAME]"
type input "[EMAIL_ADDRESS][DOMAIN_NAME]"
type input "900211"
click at [242, 259] on input "[EMAIL_ADDRESS][DOMAIN_NAME]" at bounding box center [313, 260] width 322 height 24
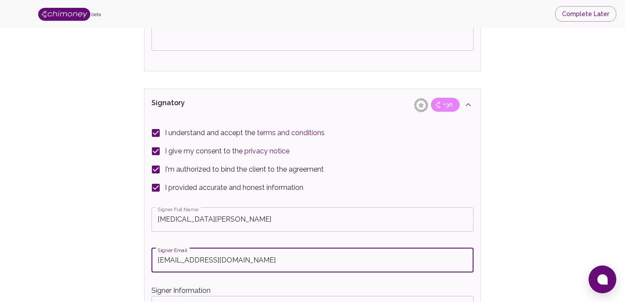
type input "[EMAIL_ADDRESS][DOMAIN_NAME]"
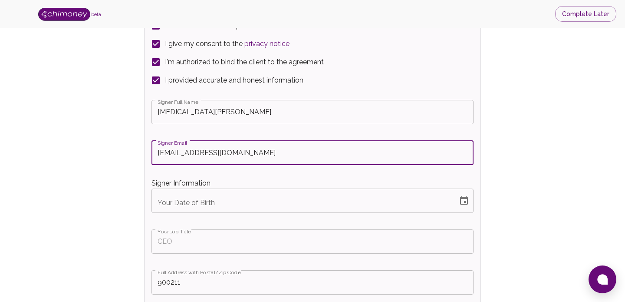
scroll to position [1685, 0]
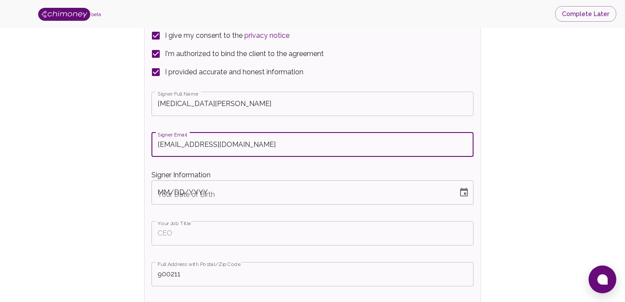
click at [212, 199] on input "MM/DD/YYYY" at bounding box center [302, 192] width 300 height 24
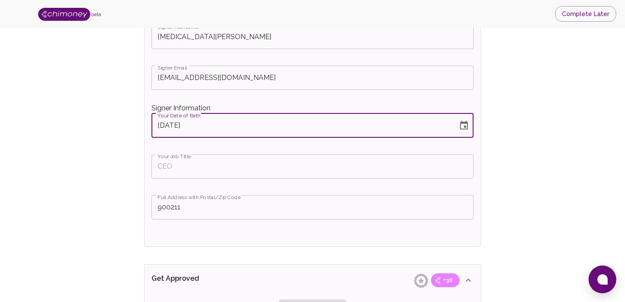
scroll to position [1762, 0]
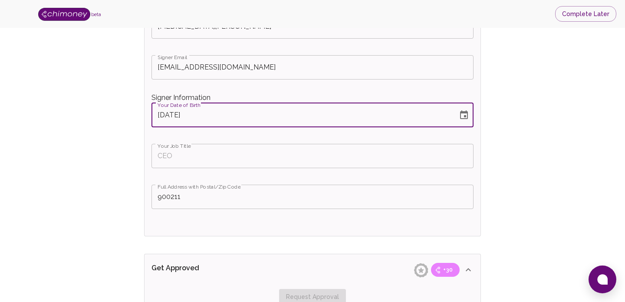
type input "[DATE]"
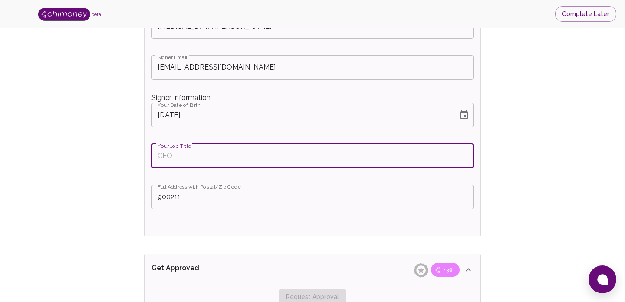
click at [188, 158] on input "Your Job Title" at bounding box center [313, 156] width 322 height 24
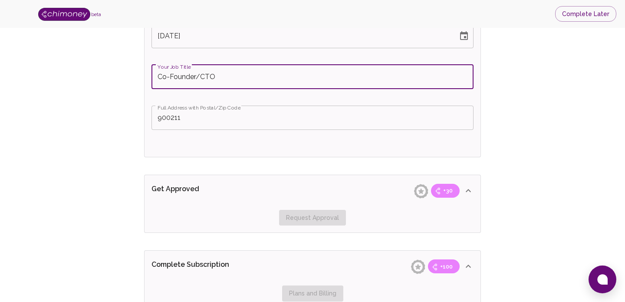
scroll to position [1839, 0]
type input "Co-Founder/CTO"
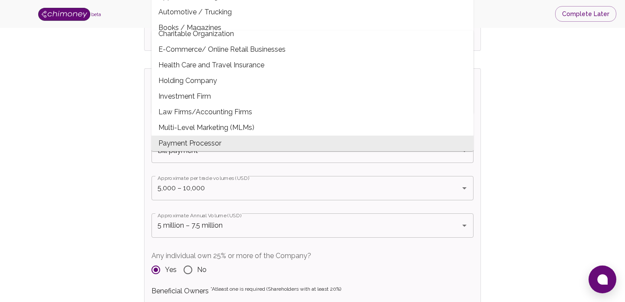
scroll to position [868, 0]
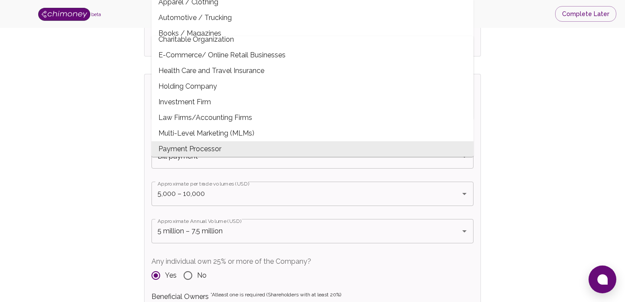
click at [263, 150] on span "Payment Processor" at bounding box center [313, 149] width 322 height 16
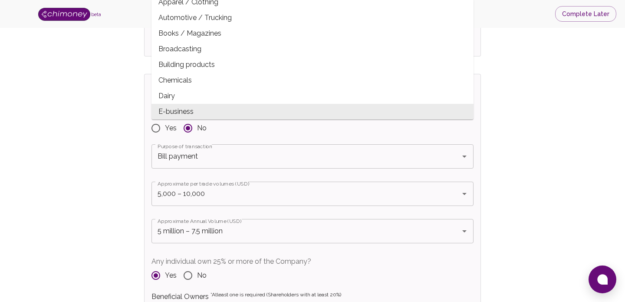
click at [225, 115] on span "E-business" at bounding box center [313, 112] width 322 height 16
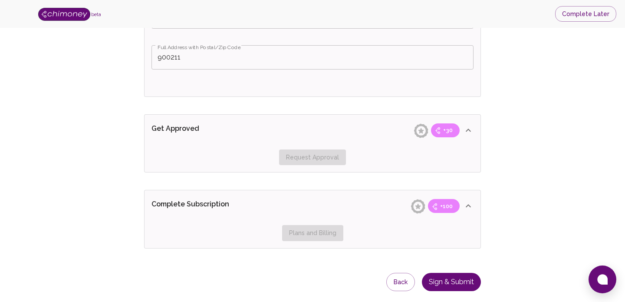
scroll to position [1925, 0]
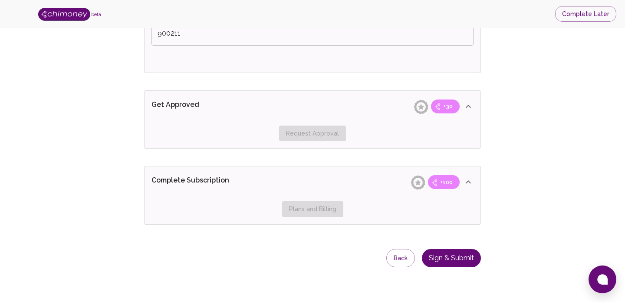
click at [445, 257] on button "Sign & Submit" at bounding box center [451, 258] width 59 height 19
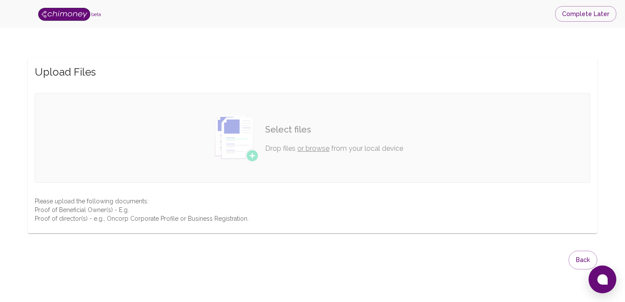
click at [314, 150] on link "or browse" at bounding box center [313, 148] width 32 height 8
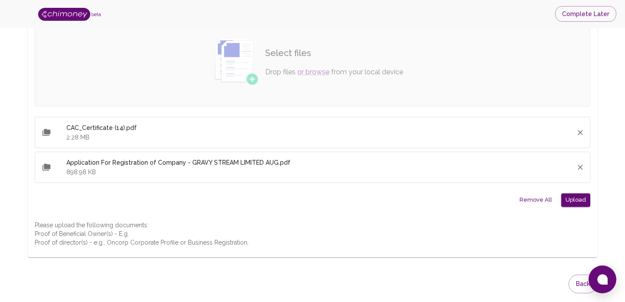
scroll to position [102, 0]
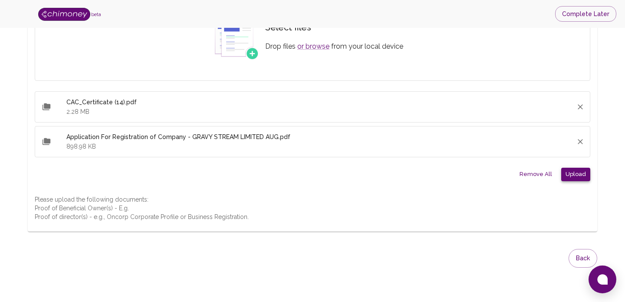
click at [575, 175] on button "Upload" at bounding box center [575, 174] width 29 height 13
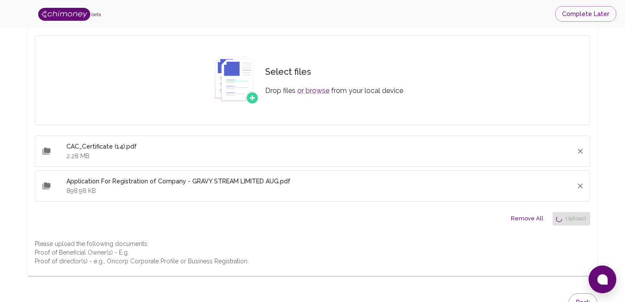
scroll to position [59, 0]
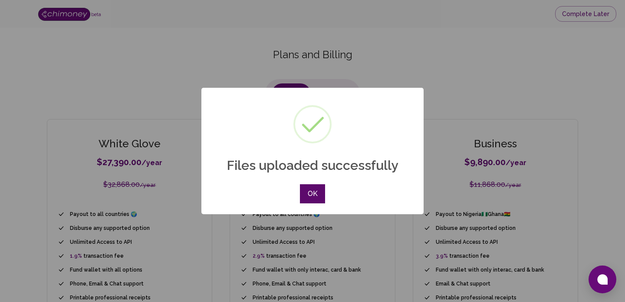
click at [315, 197] on button "OK" at bounding box center [312, 193] width 25 height 19
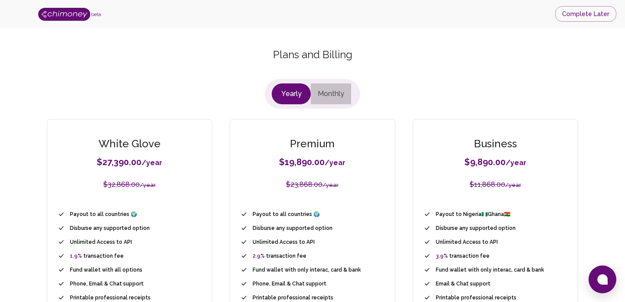
click at [346, 100] on button "Monthly" at bounding box center [331, 93] width 40 height 21
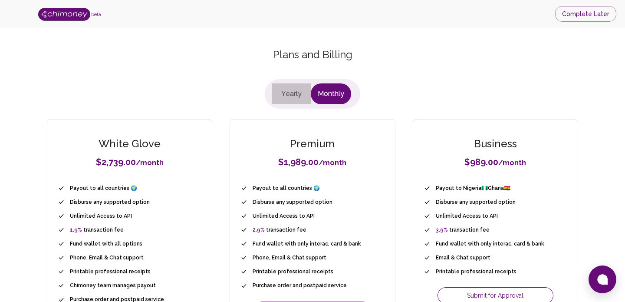
click at [307, 98] on button "Yearly" at bounding box center [291, 93] width 39 height 21
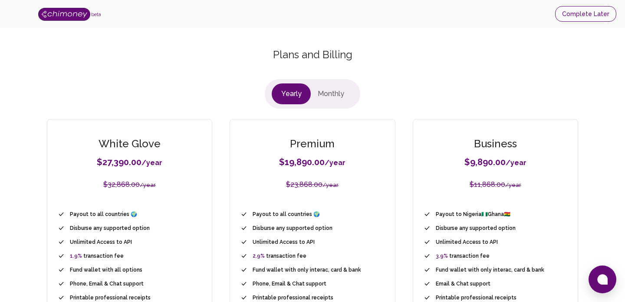
click at [603, 13] on button "Complete Later" at bounding box center [585, 14] width 61 height 16
